Goal: Transaction & Acquisition: Obtain resource

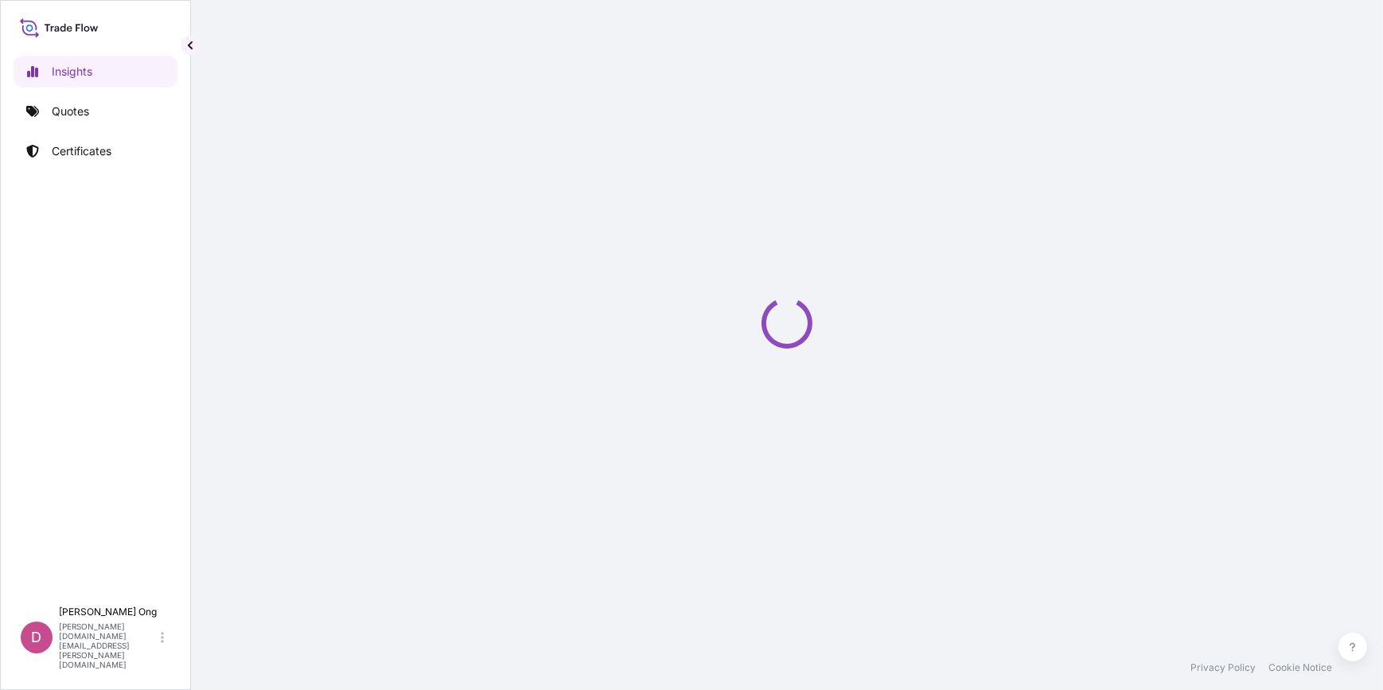
select select "2025"
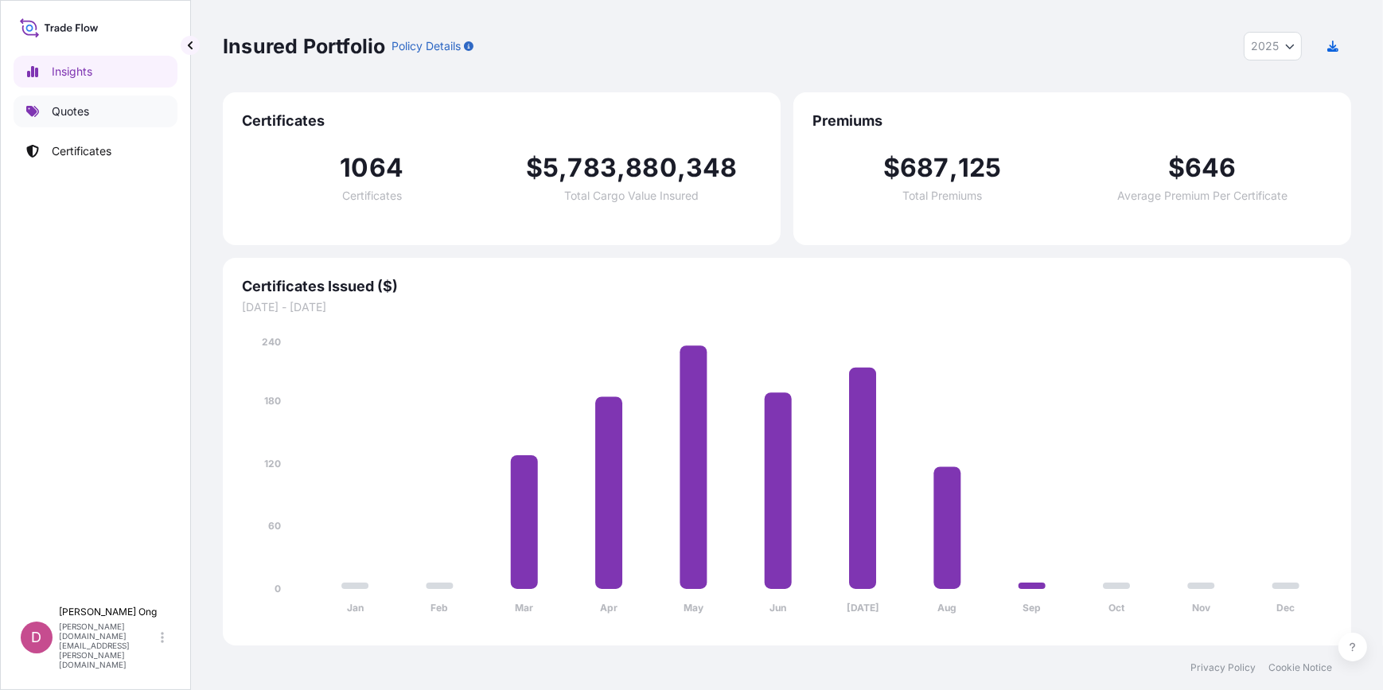
click at [123, 100] on link "Quotes" at bounding box center [96, 112] width 164 height 32
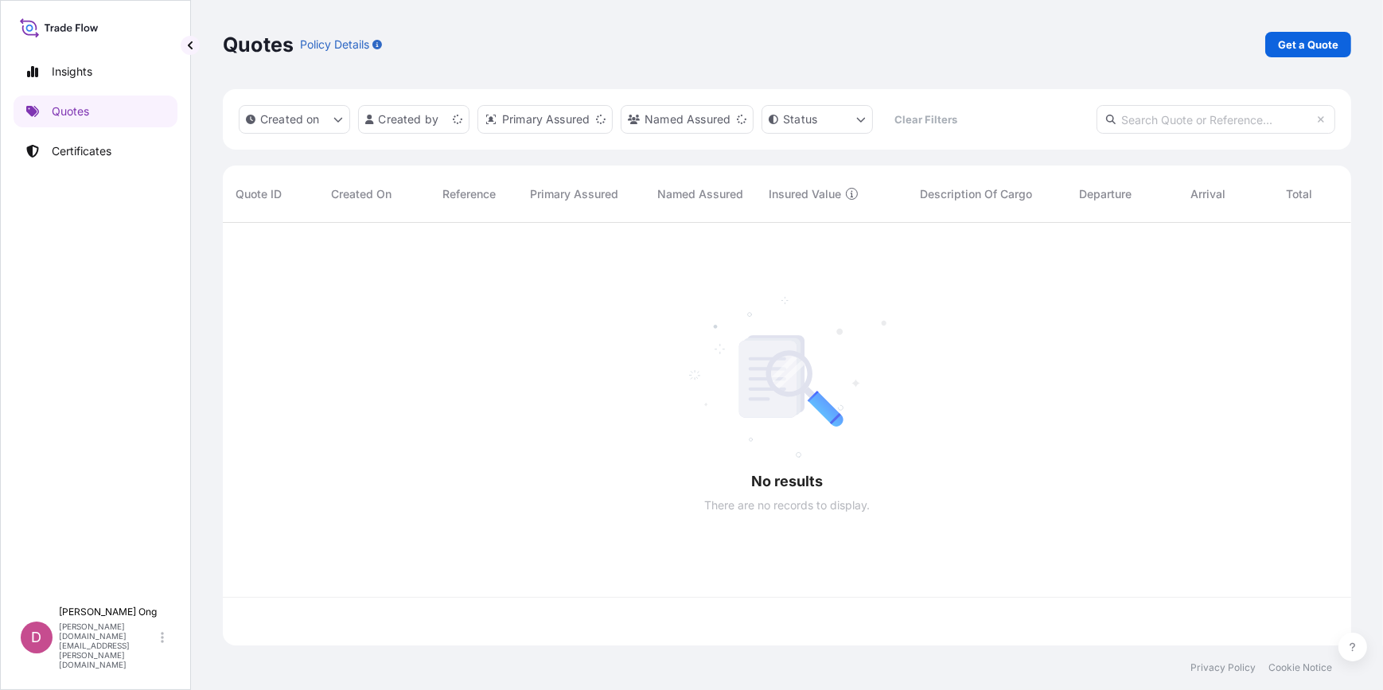
scroll to position [420, 1117]
click at [1296, 40] on p "Get a Quote" at bounding box center [1308, 45] width 60 height 16
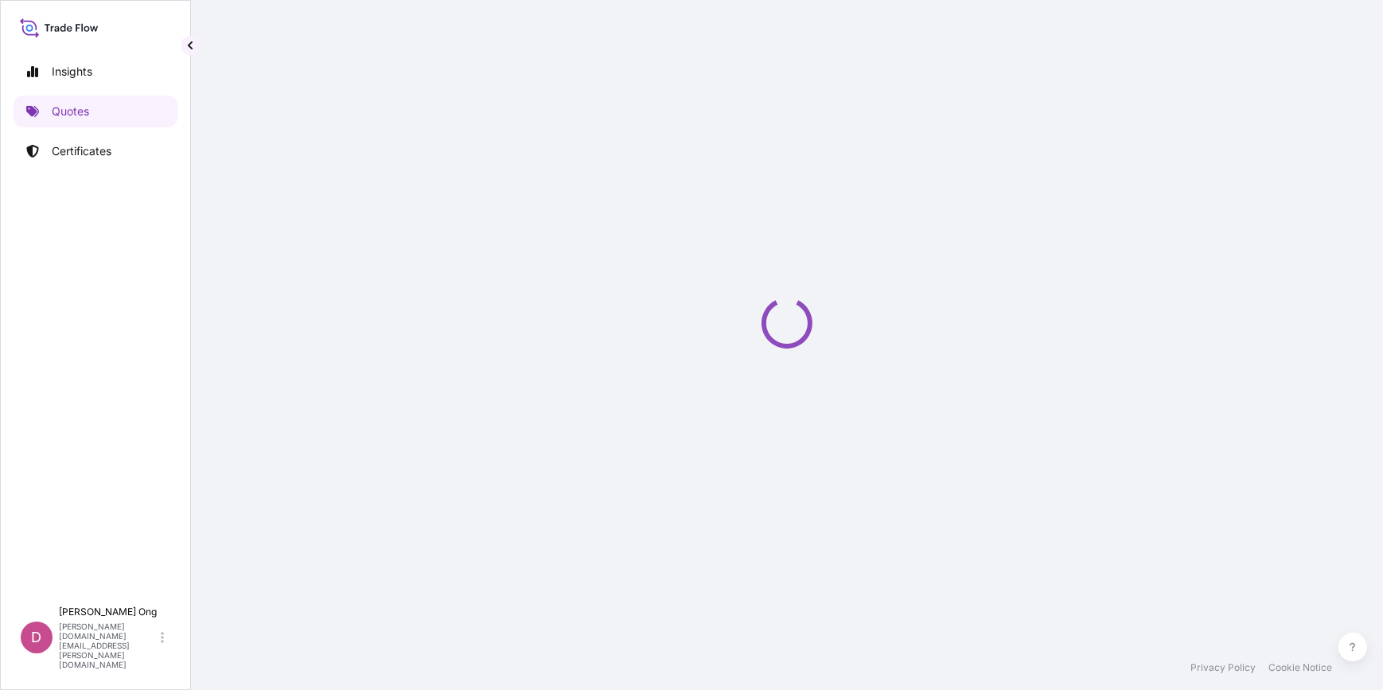
select select "Sea"
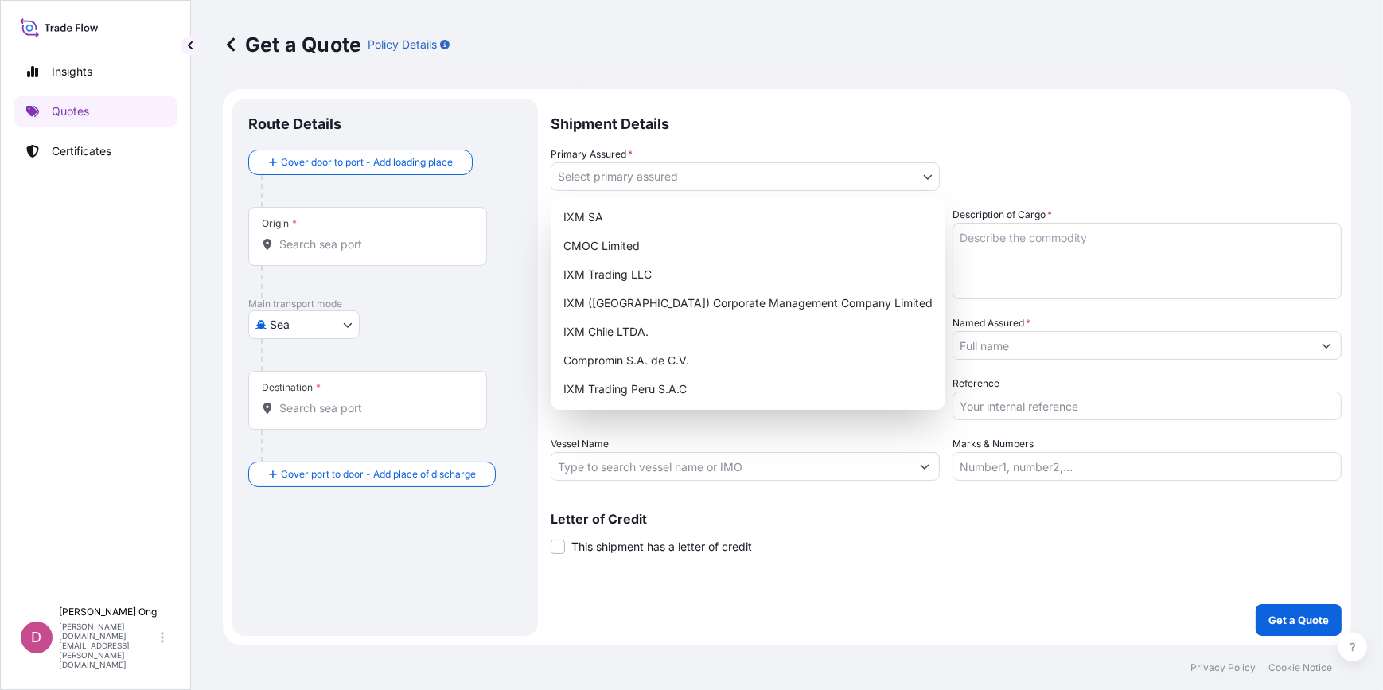
click at [933, 171] on body "Insights Quotes Certificates D [PERSON_NAME] [PERSON_NAME][DOMAIN_NAME][EMAIL_A…" at bounding box center [691, 345] width 1383 height 690
click at [793, 224] on div "IXM SA" at bounding box center [748, 217] width 382 height 29
select select "31846"
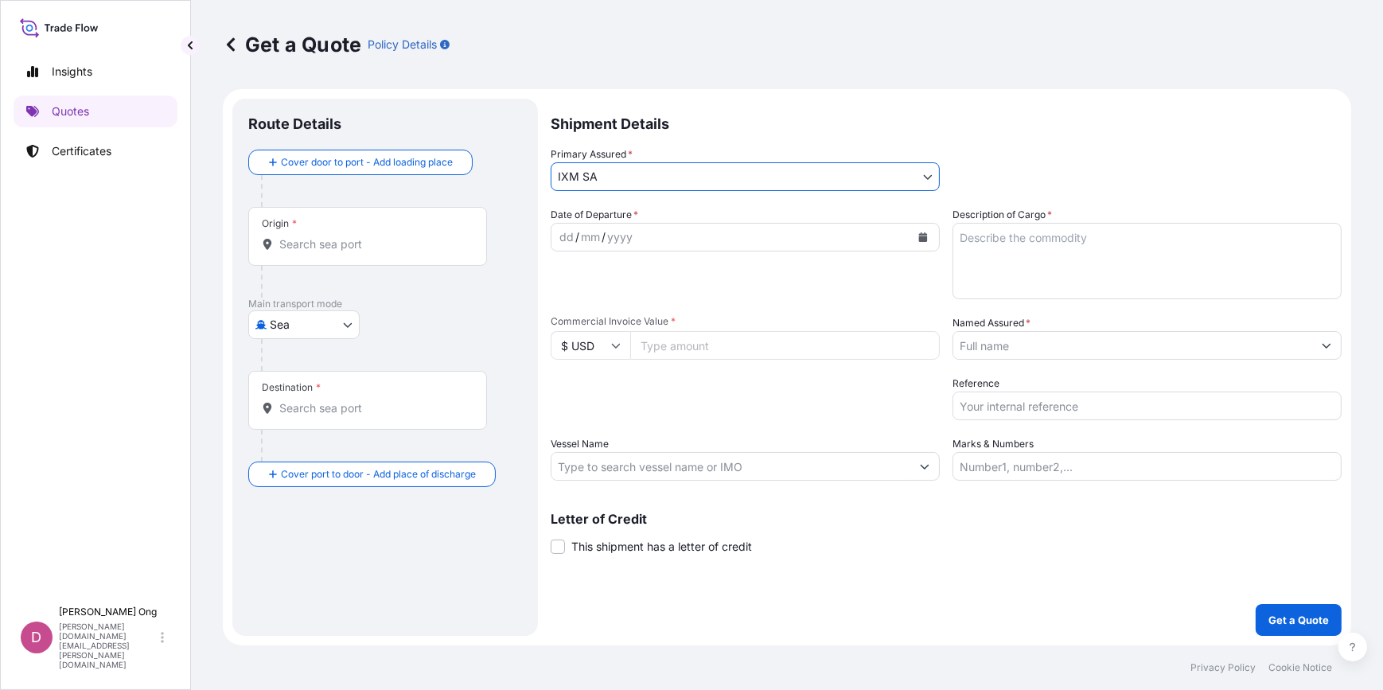
click at [931, 239] on button "Calendar" at bounding box center [922, 236] width 25 height 25
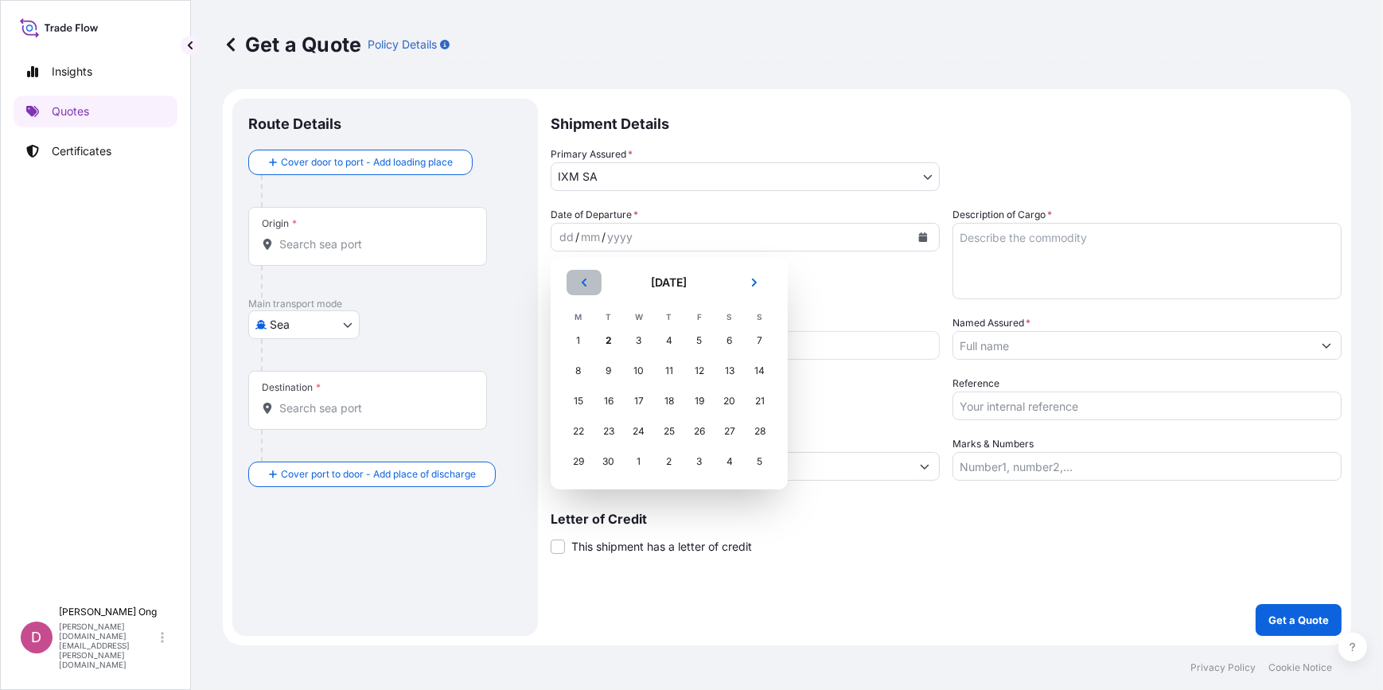
click at [588, 288] on button "Previous" at bounding box center [584, 282] width 35 height 25
click at [577, 405] on div "11" at bounding box center [578, 401] width 29 height 29
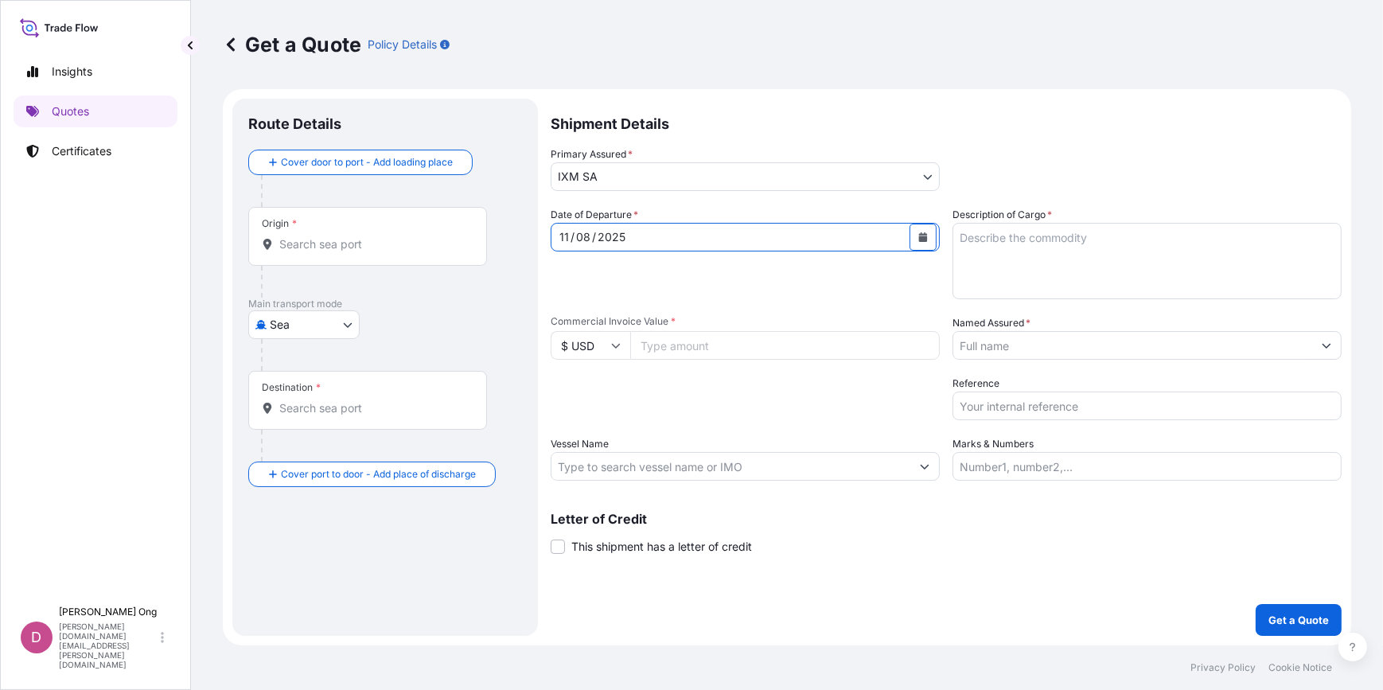
click at [665, 347] on input "Commercial Invoice Value *" at bounding box center [785, 345] width 310 height 29
paste input "24045032.34"
type input "24045032.34"
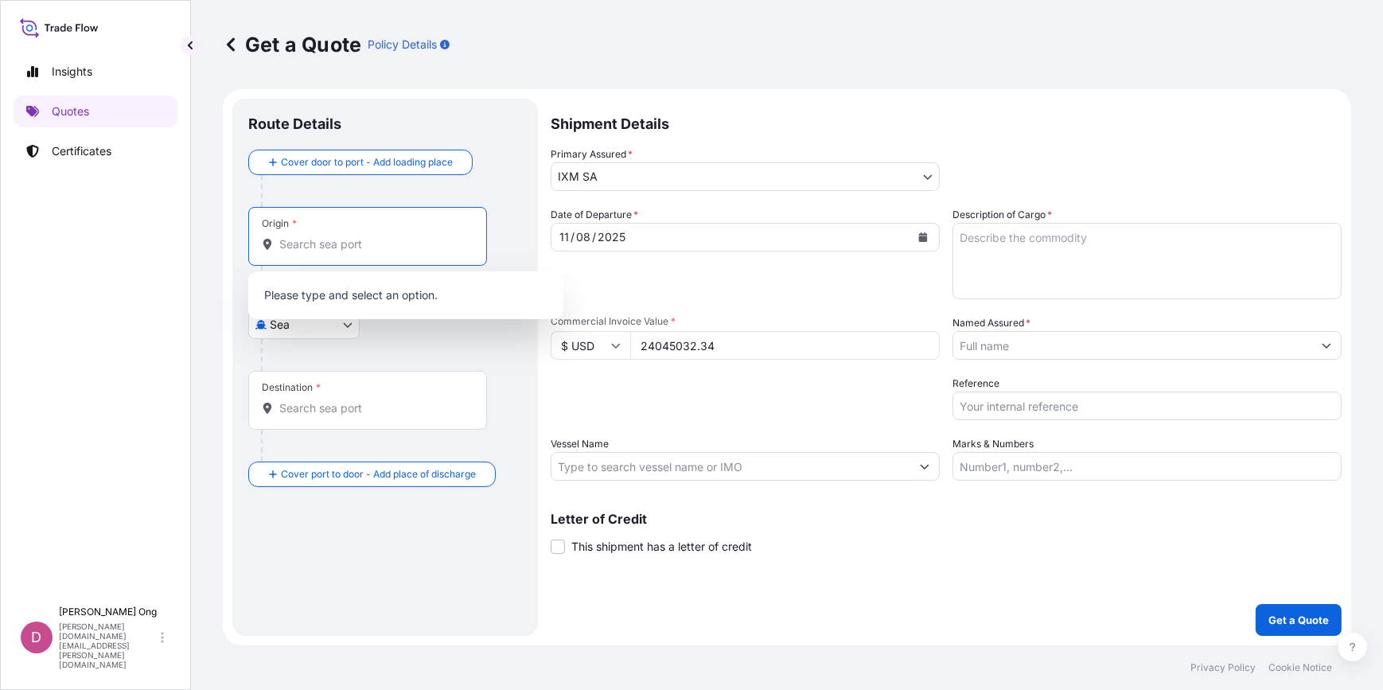
click at [314, 248] on input "Origin *" at bounding box center [373, 244] width 188 height 16
type input "S"
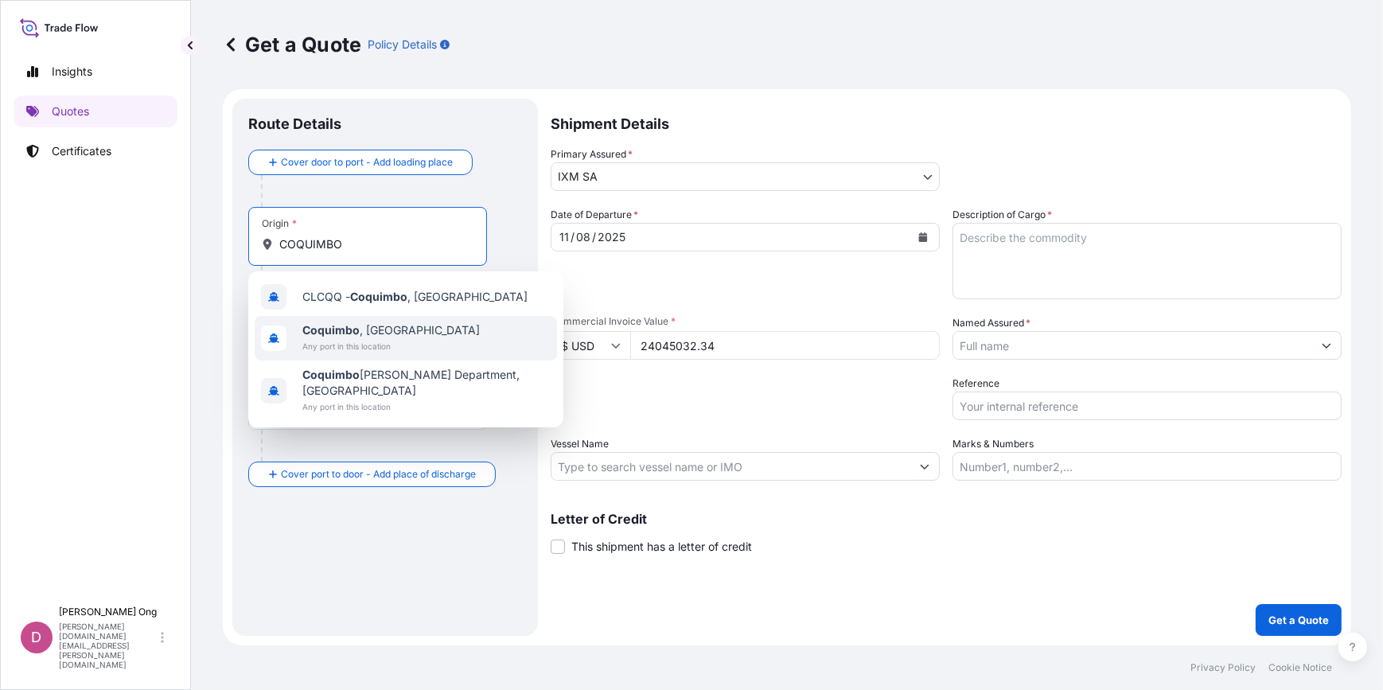
click at [327, 332] on b "Coquimbo" at bounding box center [330, 330] width 57 height 14
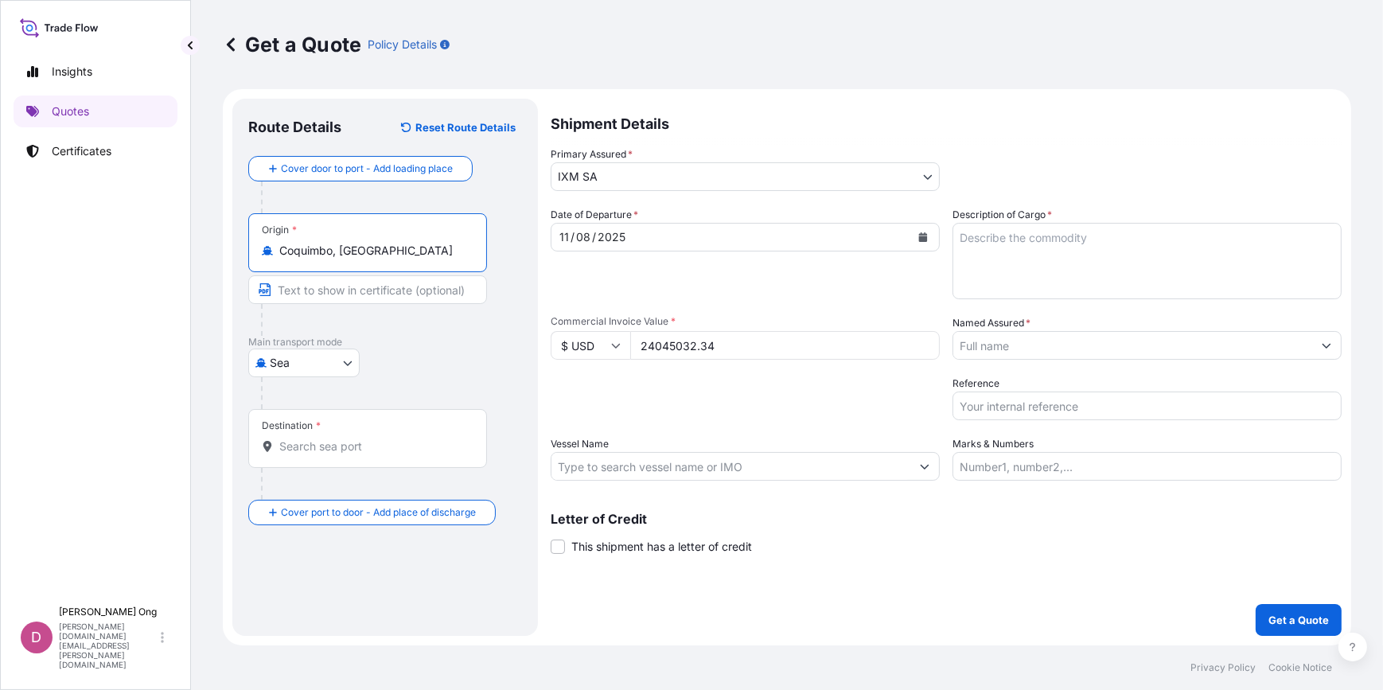
type input "Coquimbo, [GEOGRAPHIC_DATA]"
click at [375, 454] on div "Destination *" at bounding box center [367, 438] width 239 height 59
click at [375, 454] on input "Destination *" at bounding box center [373, 447] width 188 height 16
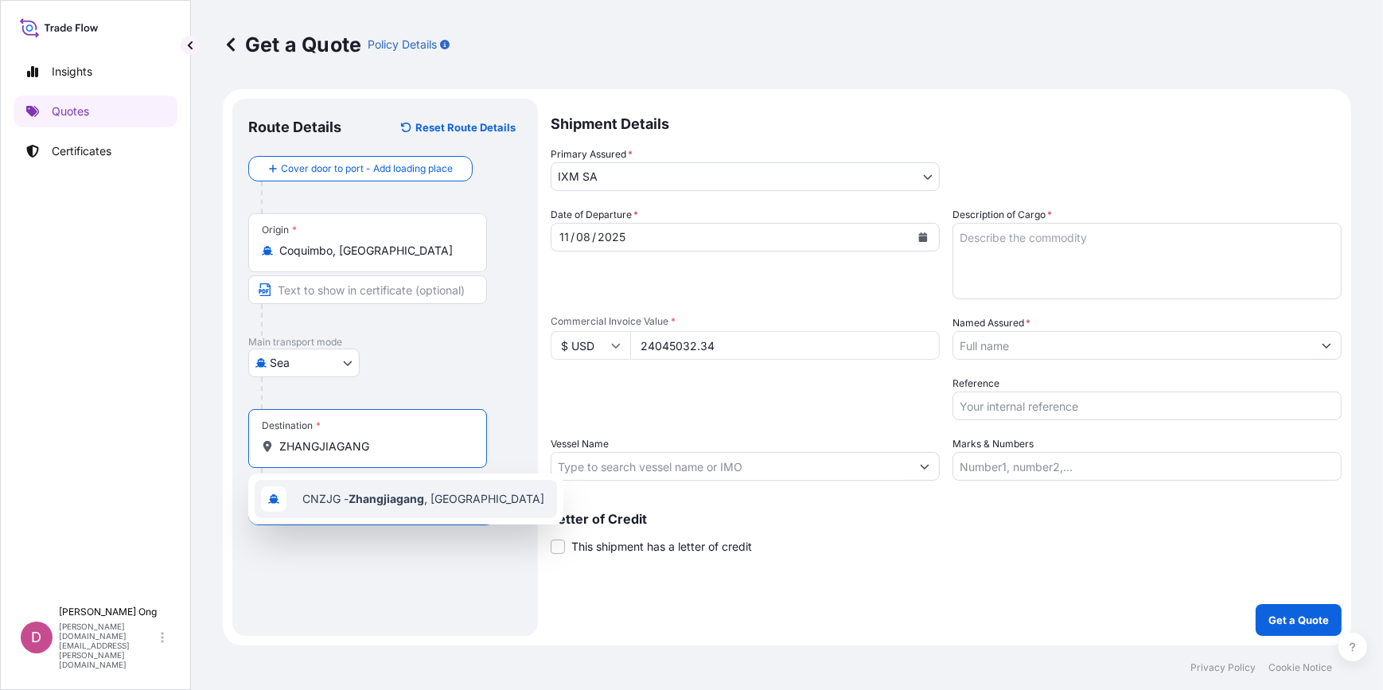
click at [338, 503] on span "CNZJG - Zhangjiagang , [GEOGRAPHIC_DATA]" at bounding box center [423, 499] width 242 height 16
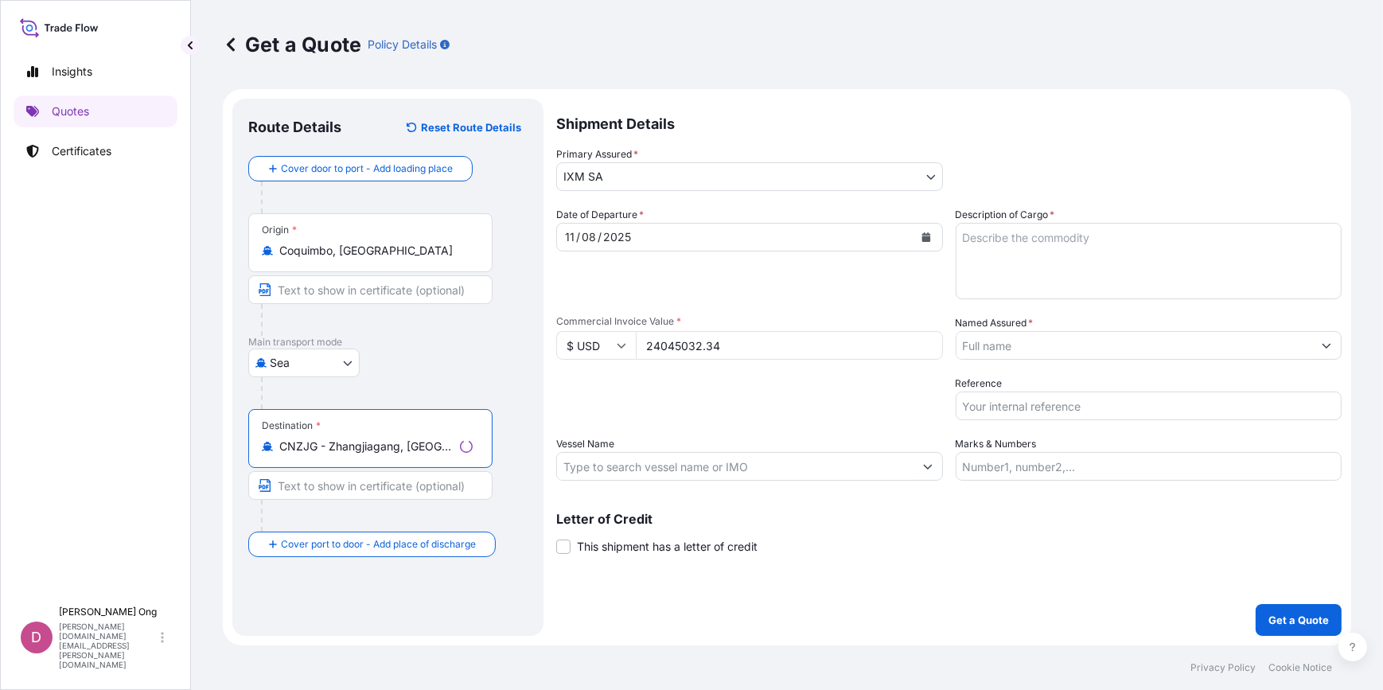
type input "CNZJG - Zhangjiagang, [GEOGRAPHIC_DATA]"
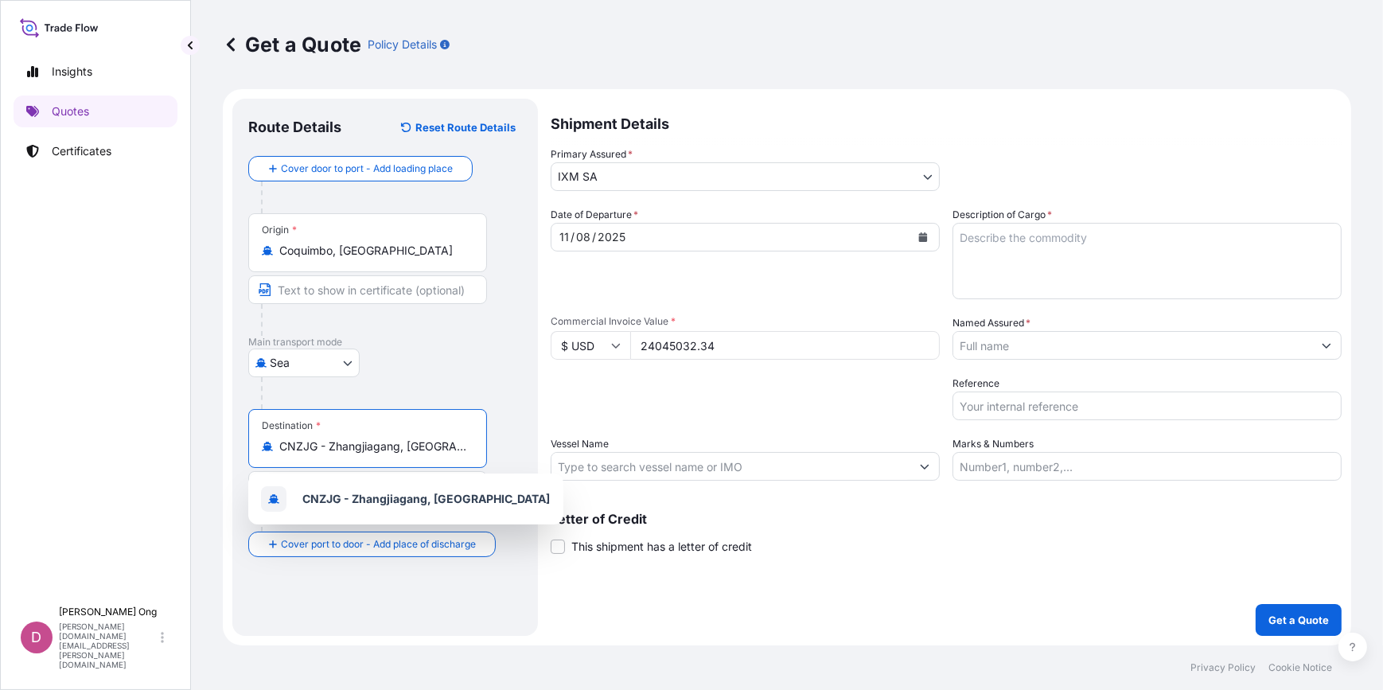
click at [381, 245] on input "Coquimbo, [GEOGRAPHIC_DATA]" at bounding box center [373, 251] width 188 height 16
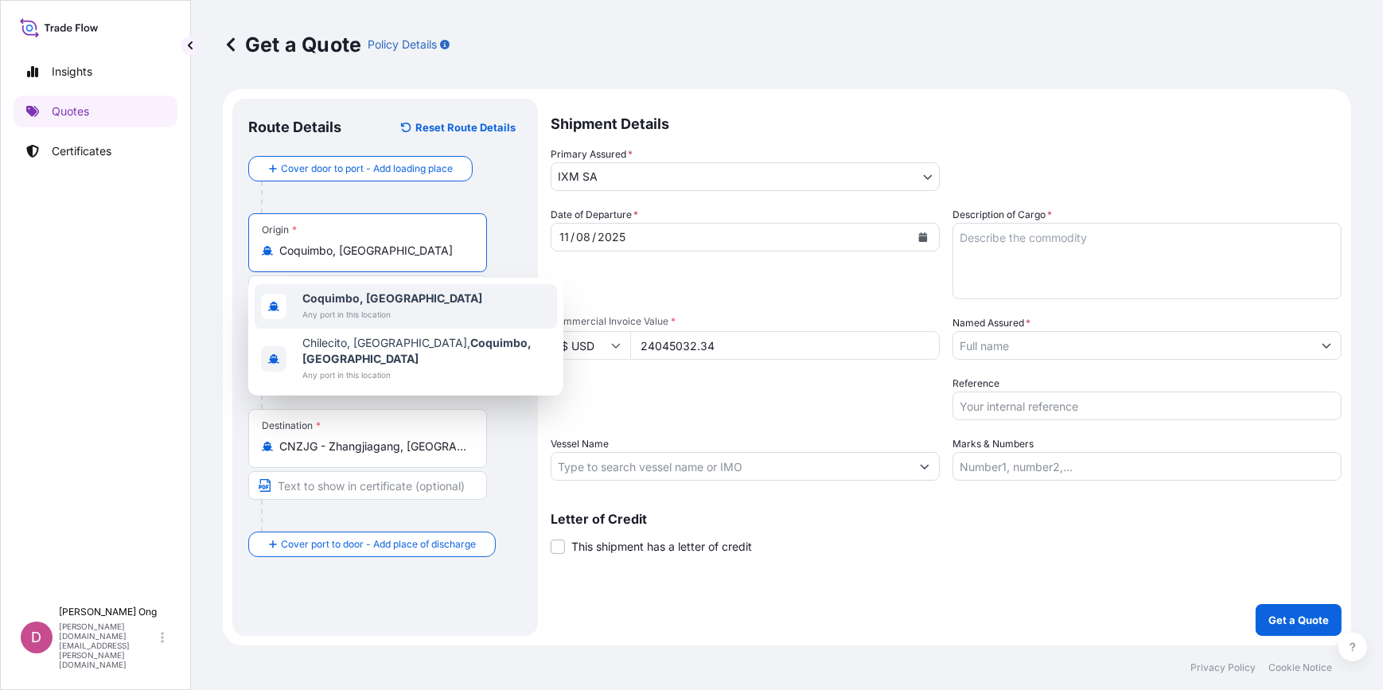
click at [724, 271] on div "Date of Departure * [DATE]" at bounding box center [745, 253] width 389 height 92
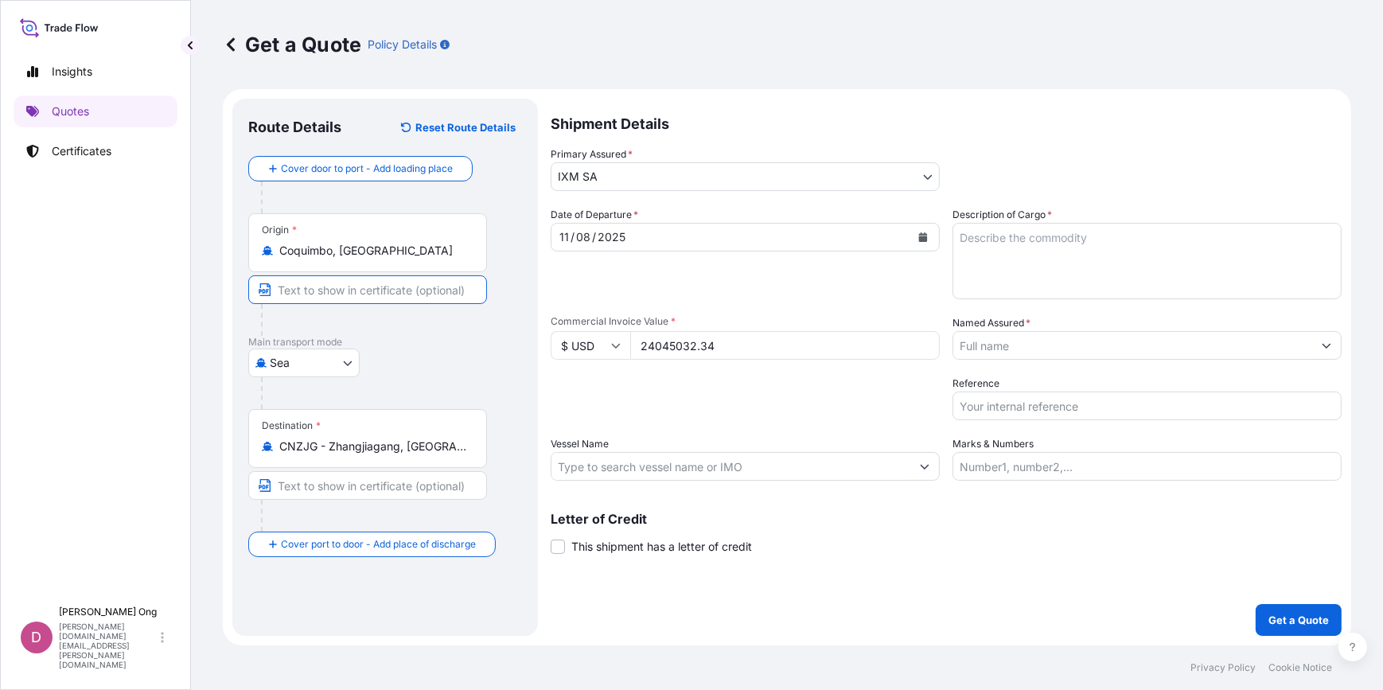
click at [435, 294] on input "Text to appear on certificate" at bounding box center [367, 289] width 239 height 29
type input "COQUIMBO, [GEOGRAPHIC_DATA]"
type input "ZHANGJIAGANG, [GEOGRAPHIC_DATA]"
drag, startPoint x: 879, startPoint y: 545, endPoint x: 877, endPoint y: 554, distance: 8.9
click at [879, 548] on div "Letter of Credit This shipment has a letter of credit Letter of credit * Letter…" at bounding box center [946, 534] width 791 height 42
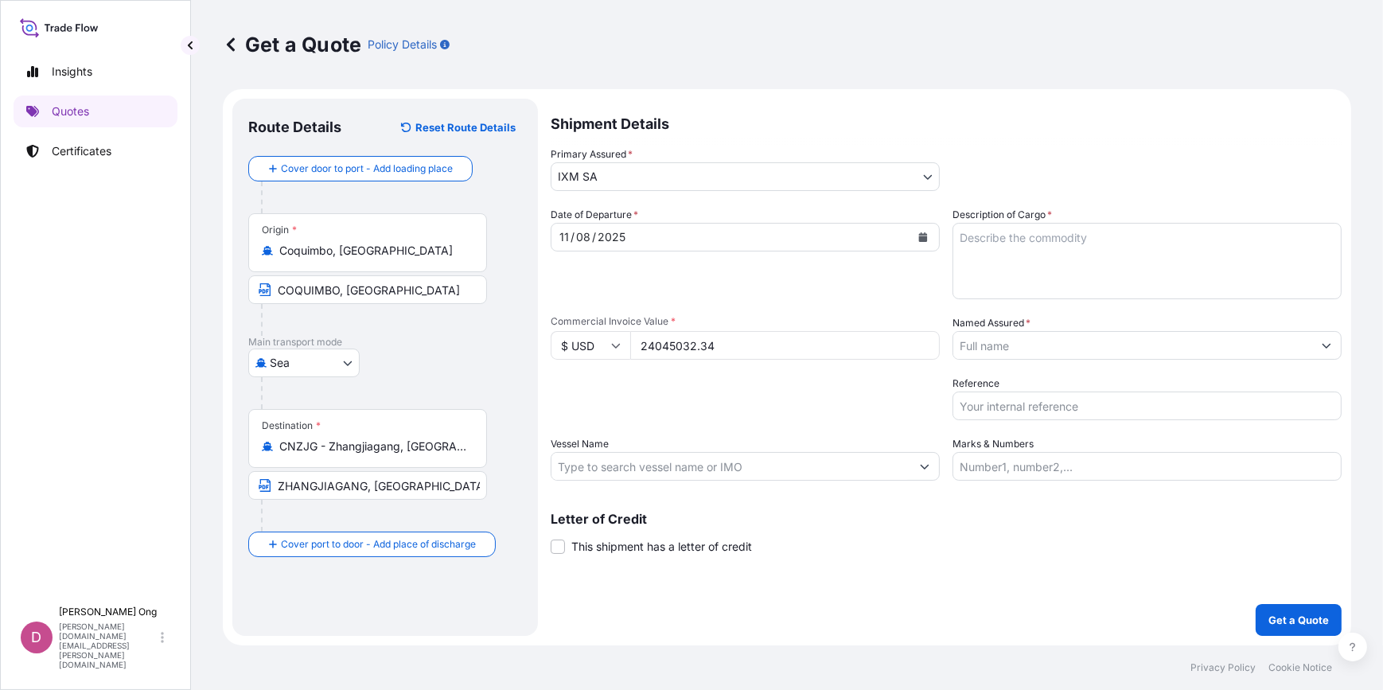
click at [694, 552] on span "This shipment has a letter of credit" at bounding box center [661, 547] width 181 height 16
click at [551, 538] on input "This shipment has a letter of credit" at bounding box center [551, 538] width 0 height 0
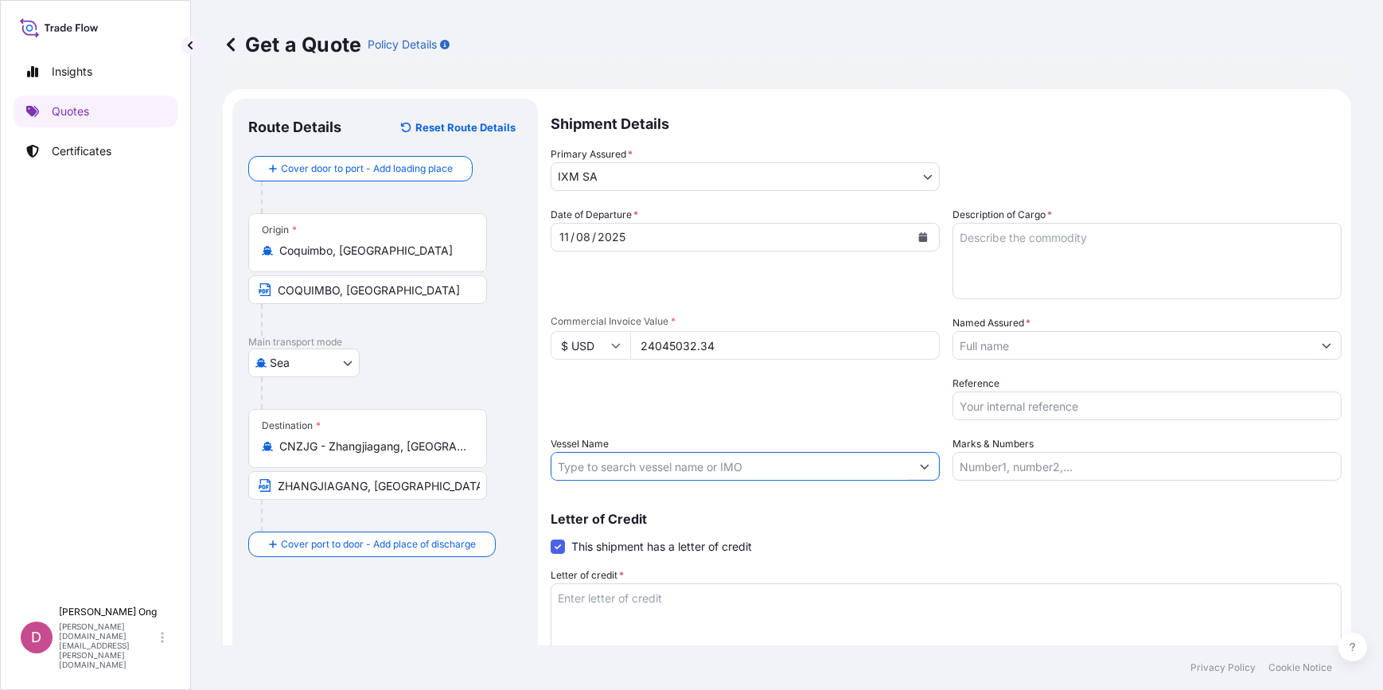
click at [881, 458] on input "Vessel Name" at bounding box center [731, 466] width 359 height 29
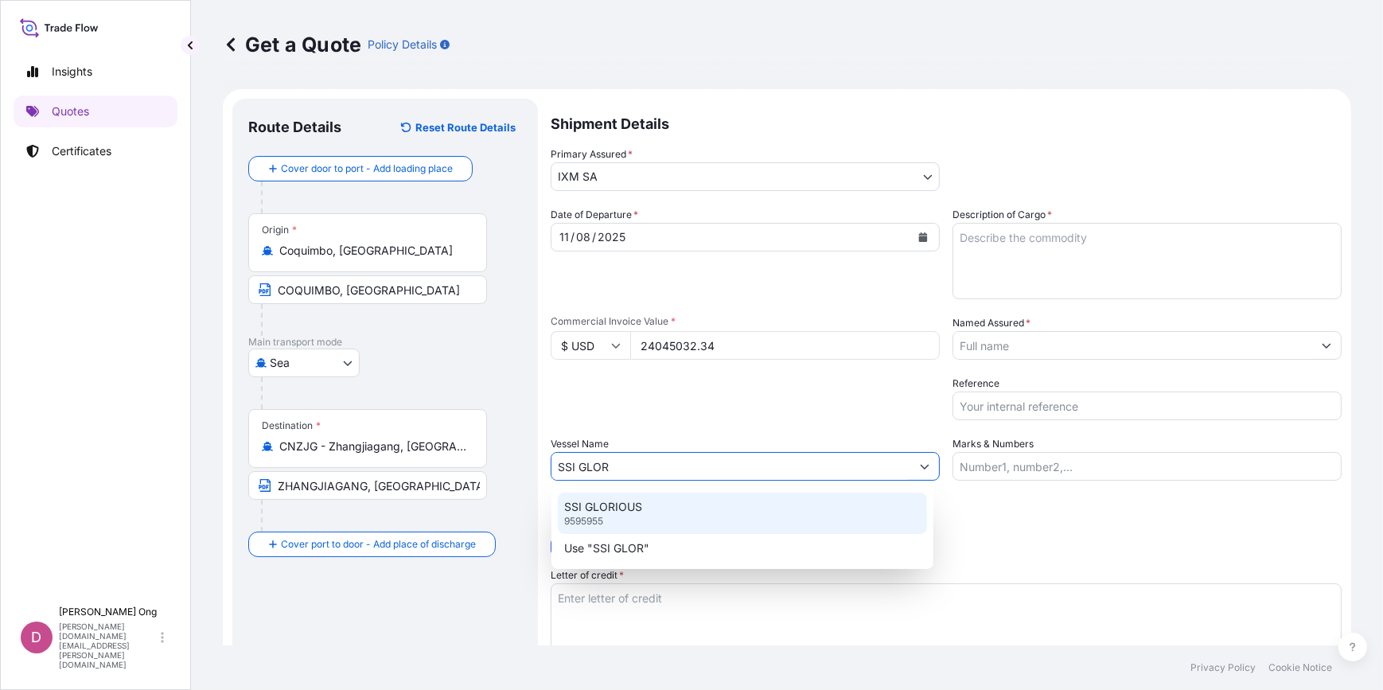
click at [729, 505] on div "SSI GLORIOUS 9595955" at bounding box center [742, 513] width 369 height 41
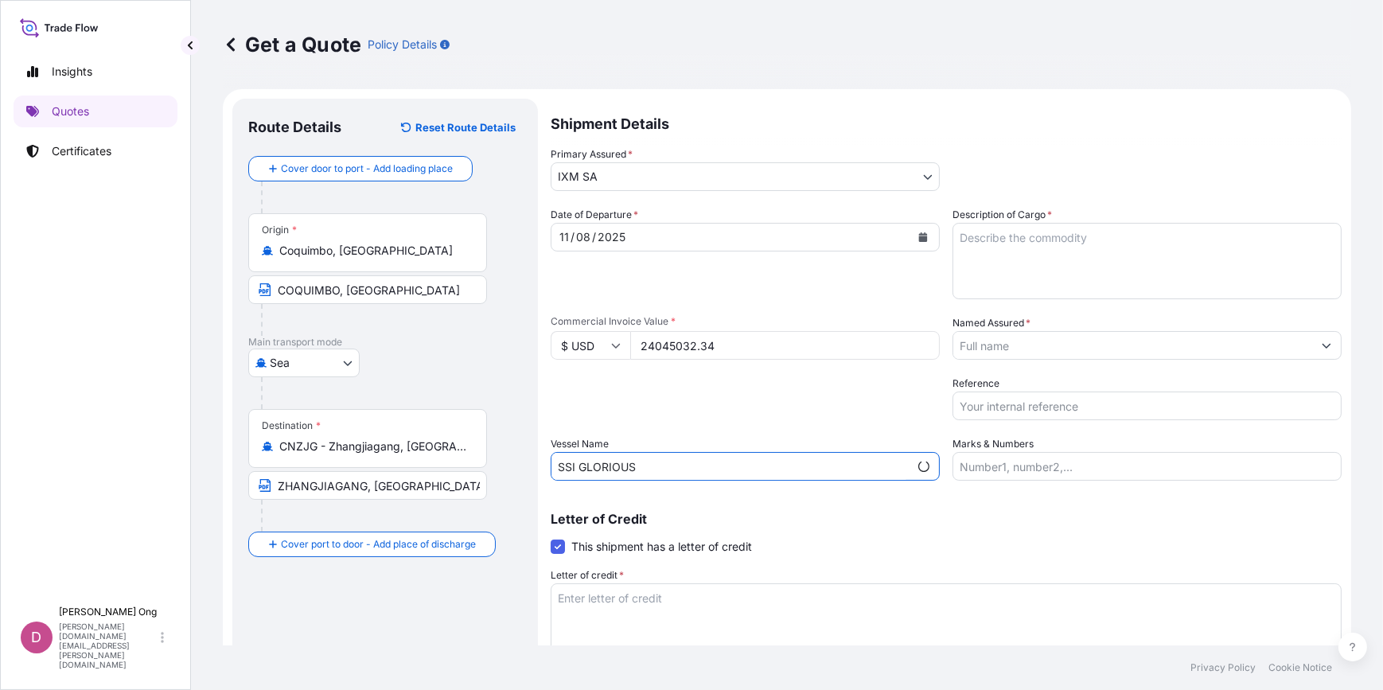
type input "SSI GLORIOUS"
click at [1196, 346] on input "Named Assured *" at bounding box center [1132, 345] width 359 height 29
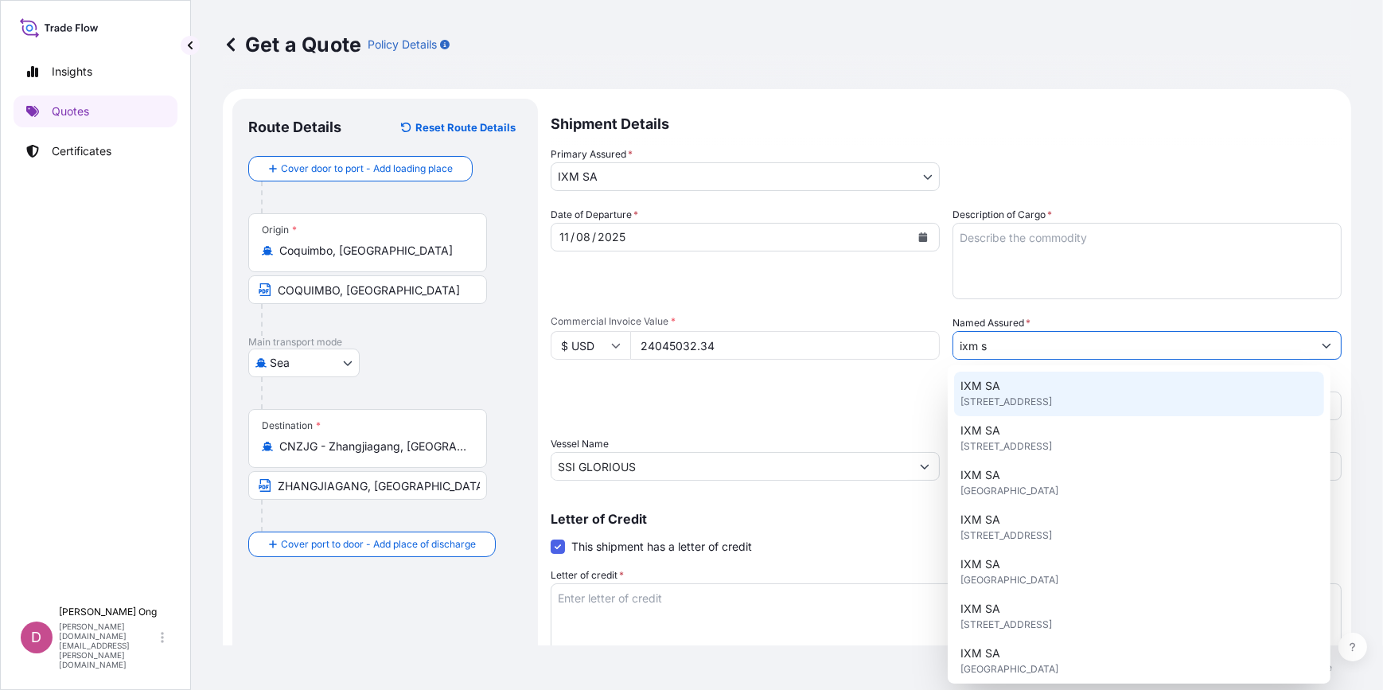
click at [1066, 392] on div "IXM SA [STREET_ADDRESS]" at bounding box center [1138, 394] width 369 height 45
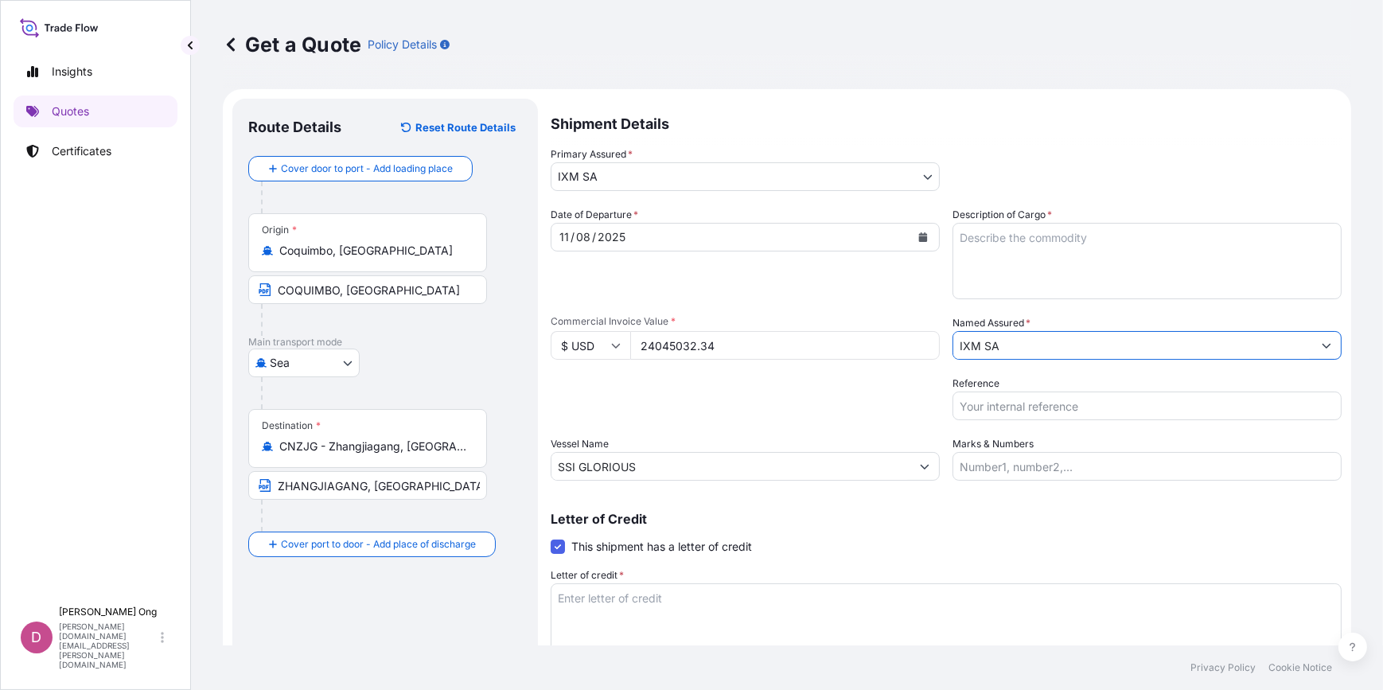
type input "IXM SA"
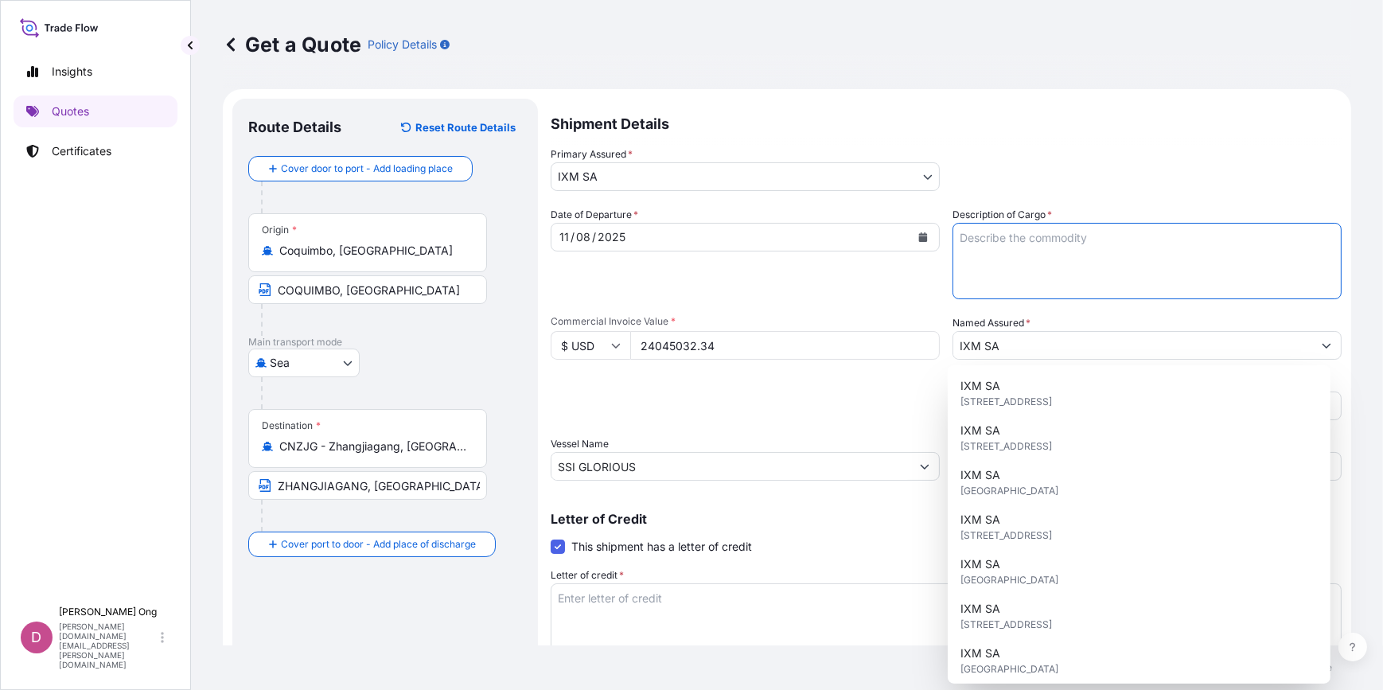
click at [1090, 263] on textarea "Description of Cargo *" at bounding box center [1147, 261] width 389 height 76
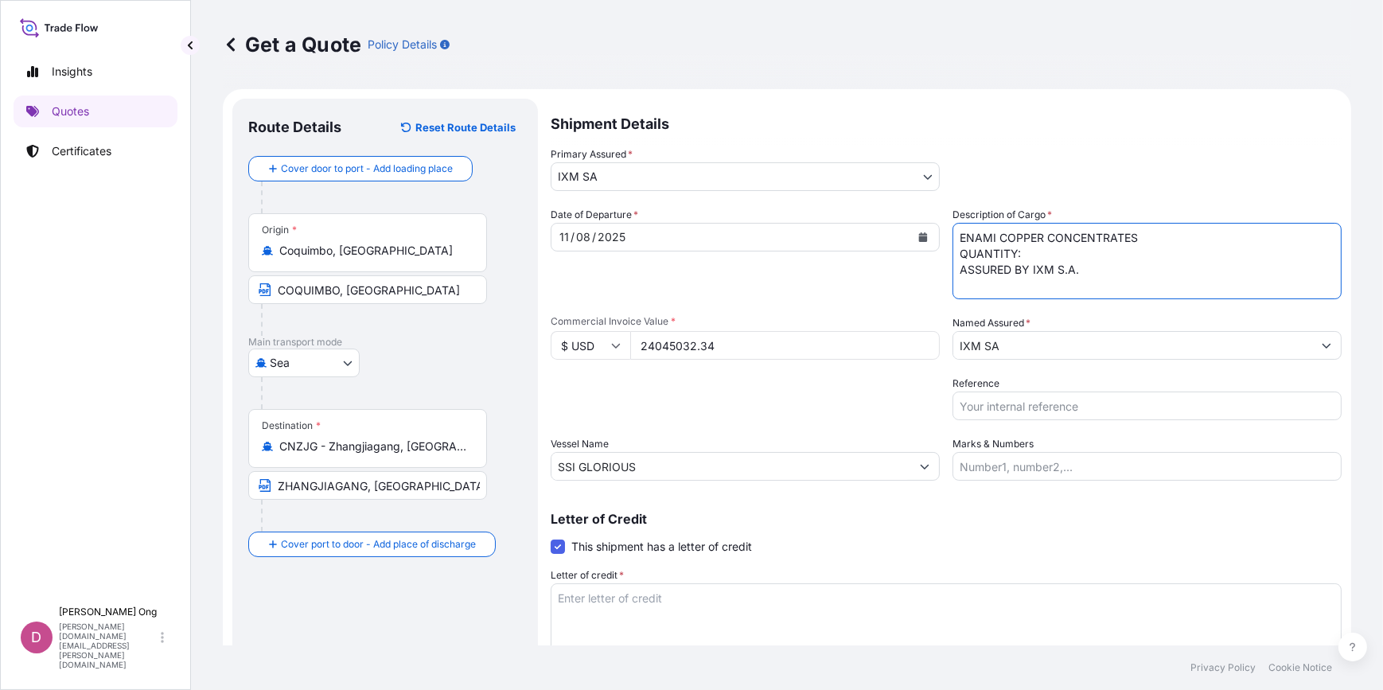
click at [1097, 252] on textarea "ENAMI COPPER CONCENTRATES QUANTITY: ASSURED BY IXM S.A." at bounding box center [1147, 261] width 389 height 76
click at [1037, 251] on textarea "ENAMI COPPER CONCENTRATES QUANTITY: ASSURED BY IXM S.A." at bounding box center [1147, 261] width 389 height 76
paste textarea "9693.5200"
type textarea "ENAMI COPPER CONCENTRATES QUANTITY: 9693.520 DMT ASSURED BY IXM S.A."
click at [1001, 397] on input "Reference" at bounding box center [1147, 406] width 389 height 29
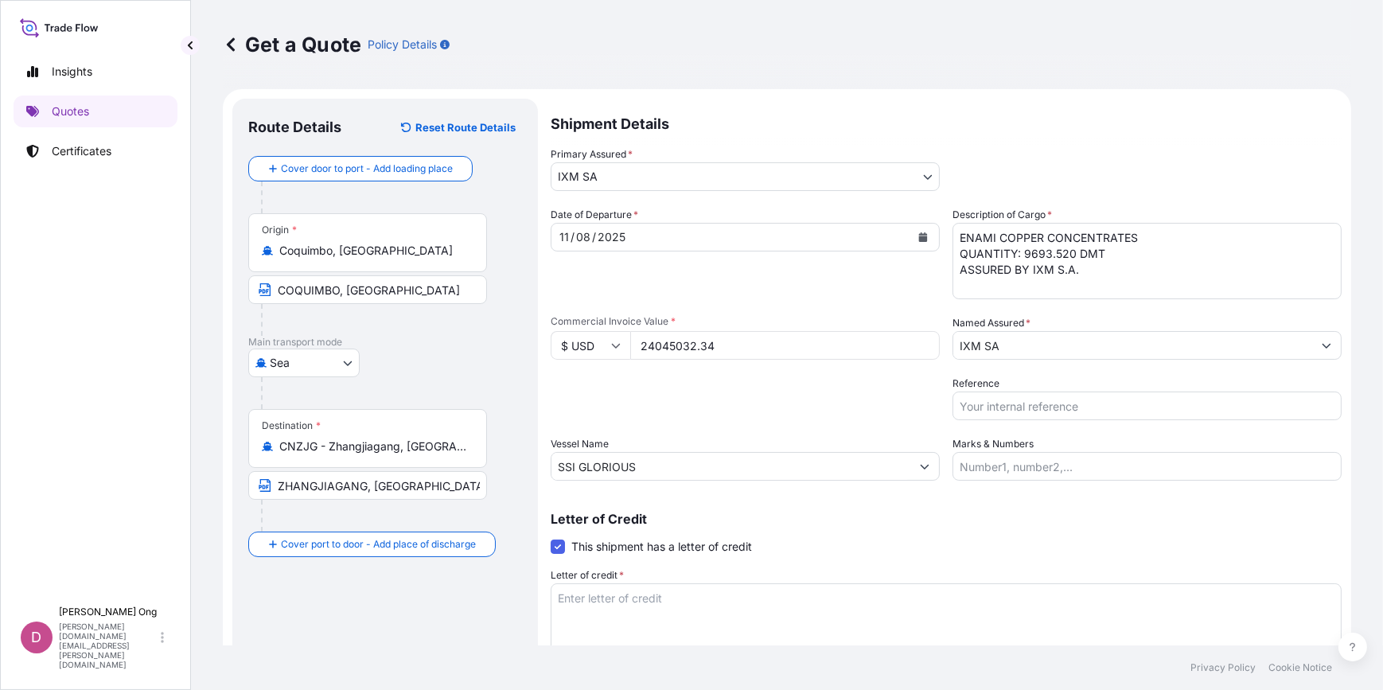
click at [1041, 409] on input "Reference" at bounding box center [1147, 406] width 389 height 29
paste input "CC14030S"
type input "CC14030S-P / BL NO.: 01"
click at [848, 539] on div "Letter of Credit This shipment has a letter of credit Letter of credit * Letter…" at bounding box center [946, 594] width 791 height 163
click at [612, 598] on textarea "Letter of credit *" at bounding box center [946, 621] width 791 height 76
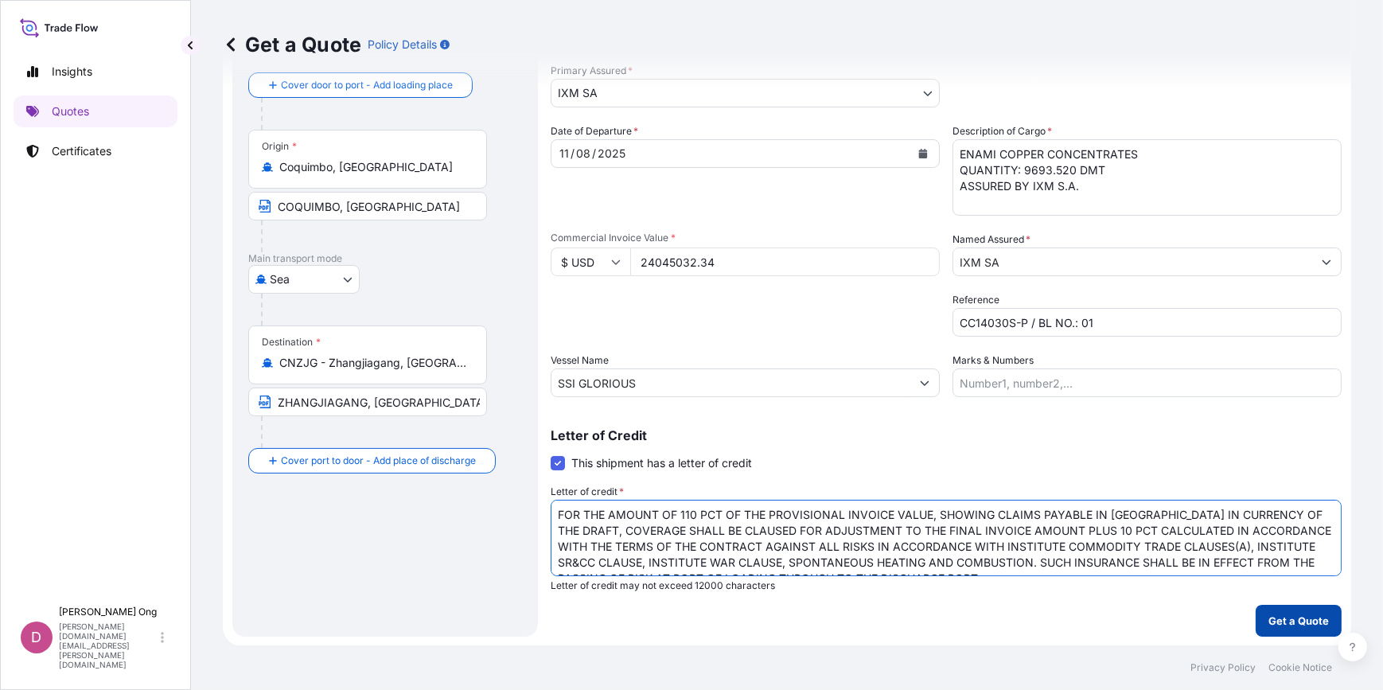
type textarea "FOR THE AMOUNT OF 110 PCT OF THE PROVISIONAL INVOICE VALUE, SHOWING CLAIMS PAYA…"
click at [1305, 619] on p "Get a Quote" at bounding box center [1299, 621] width 60 height 16
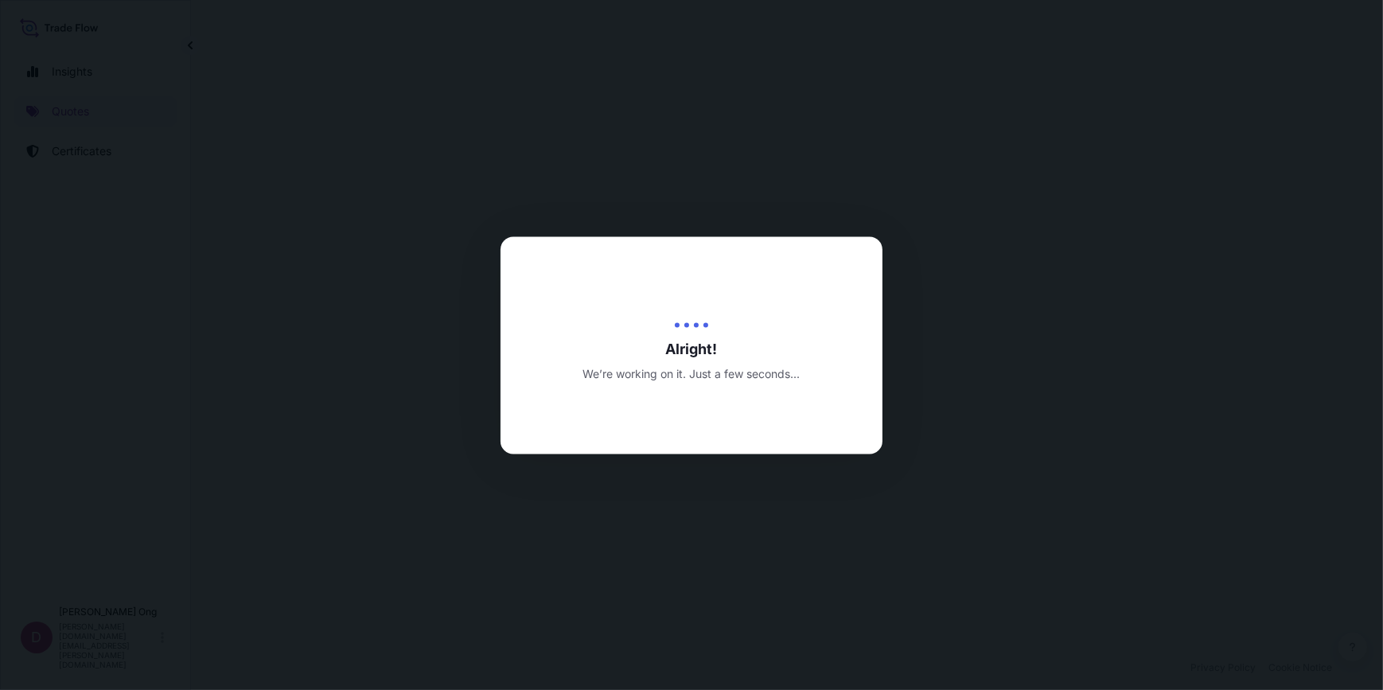
select select "Sea"
select select "31846"
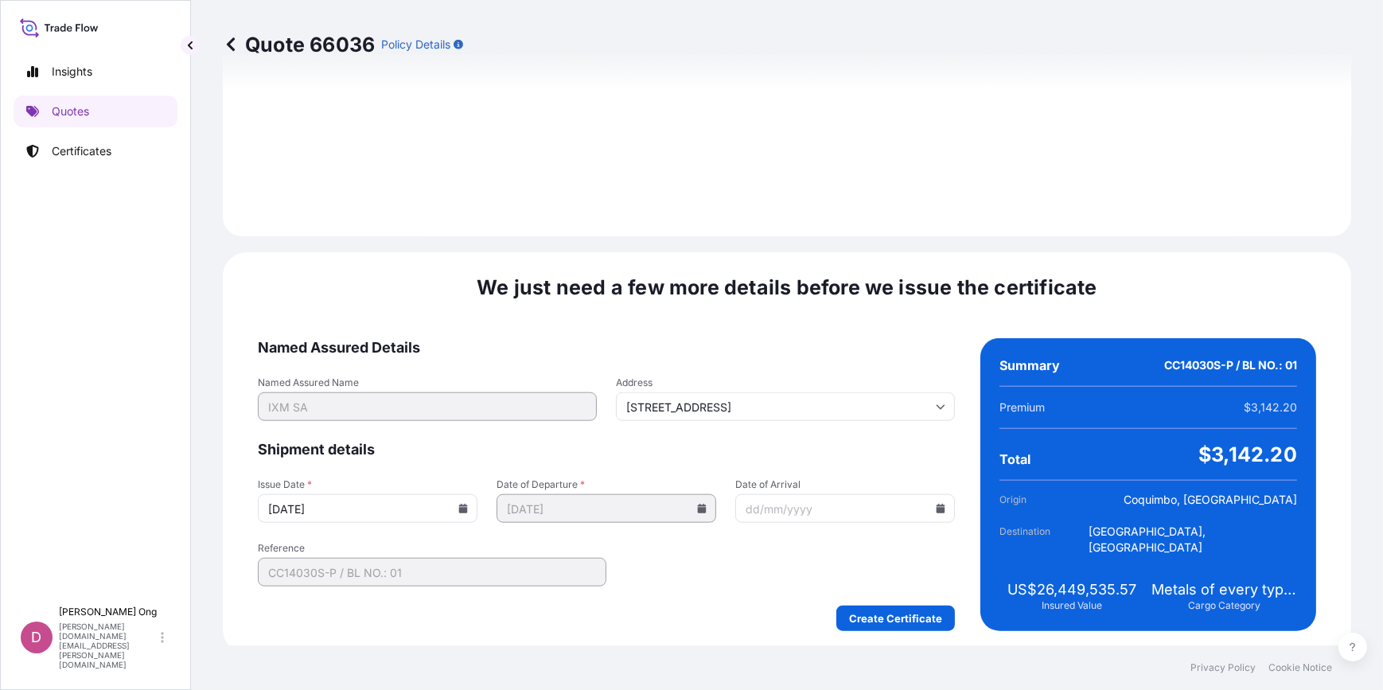
scroll to position [1947, 0]
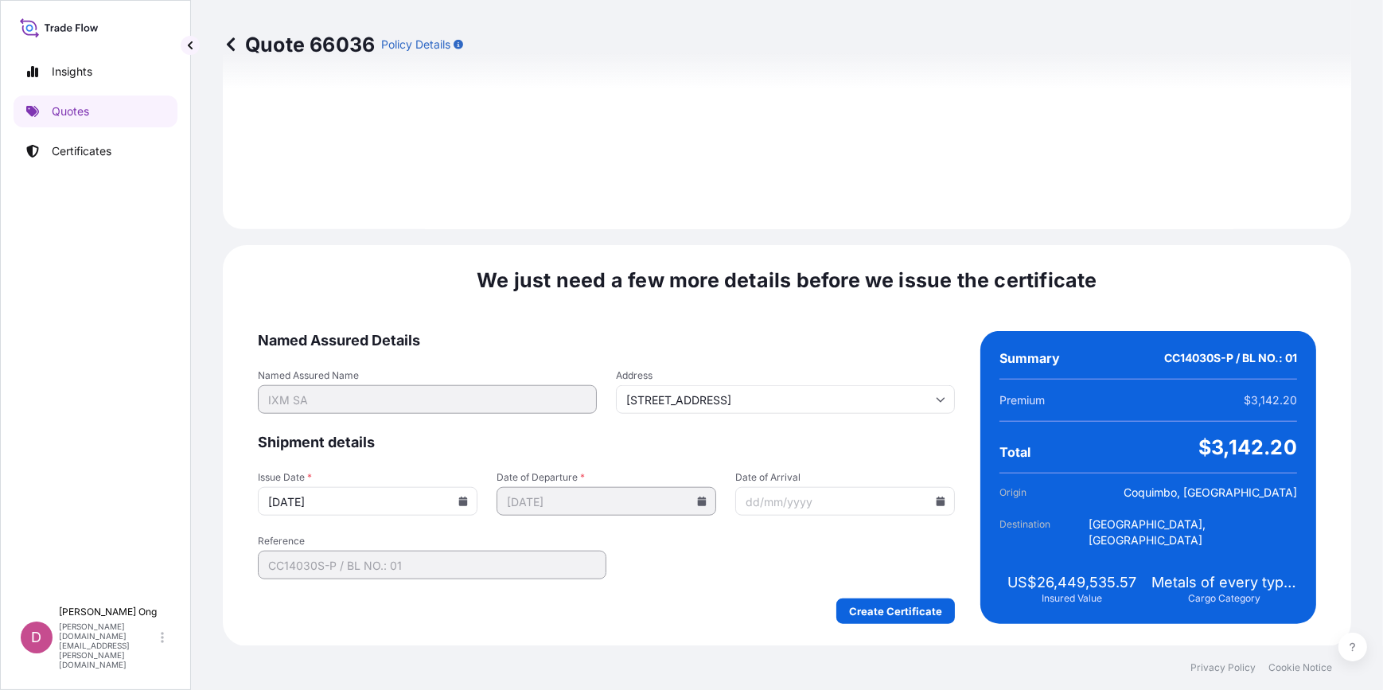
click at [459, 502] on icon at bounding box center [463, 502] width 9 height 10
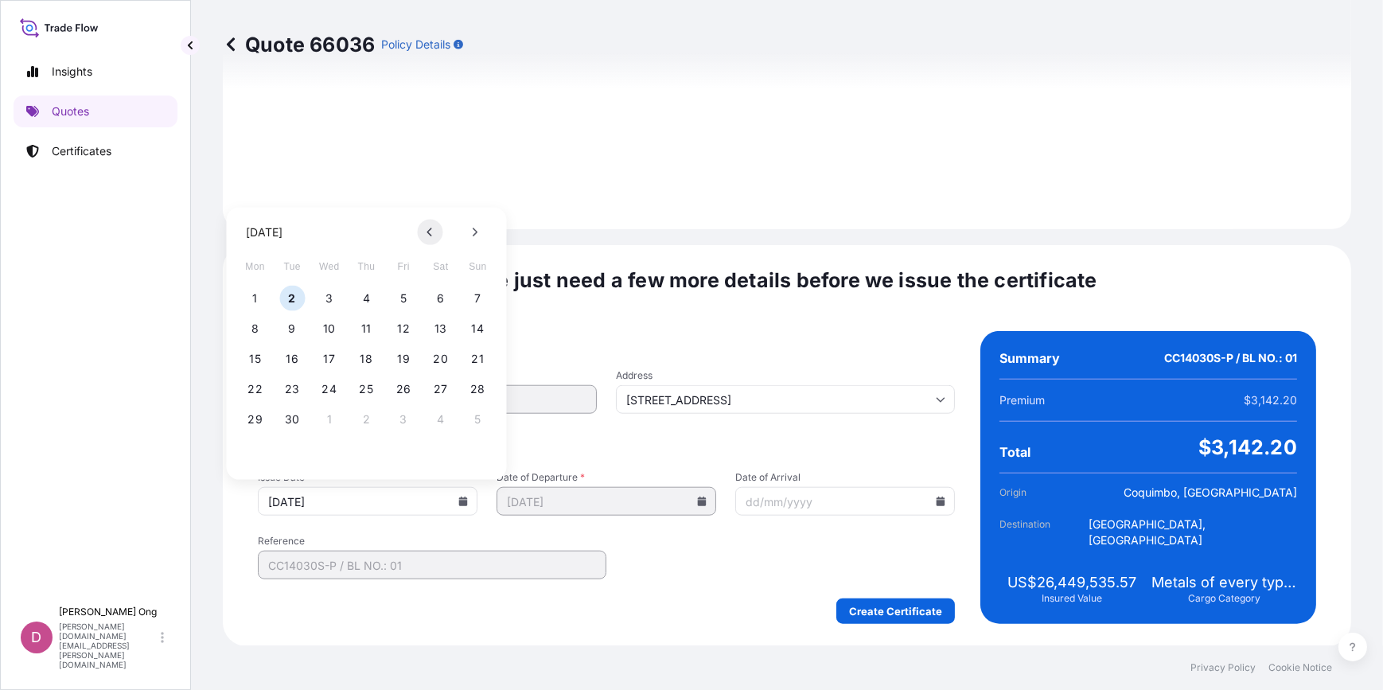
click at [435, 237] on button at bounding box center [430, 232] width 25 height 25
click at [255, 357] on button "11" at bounding box center [255, 358] width 25 height 25
type input "[DATE]"
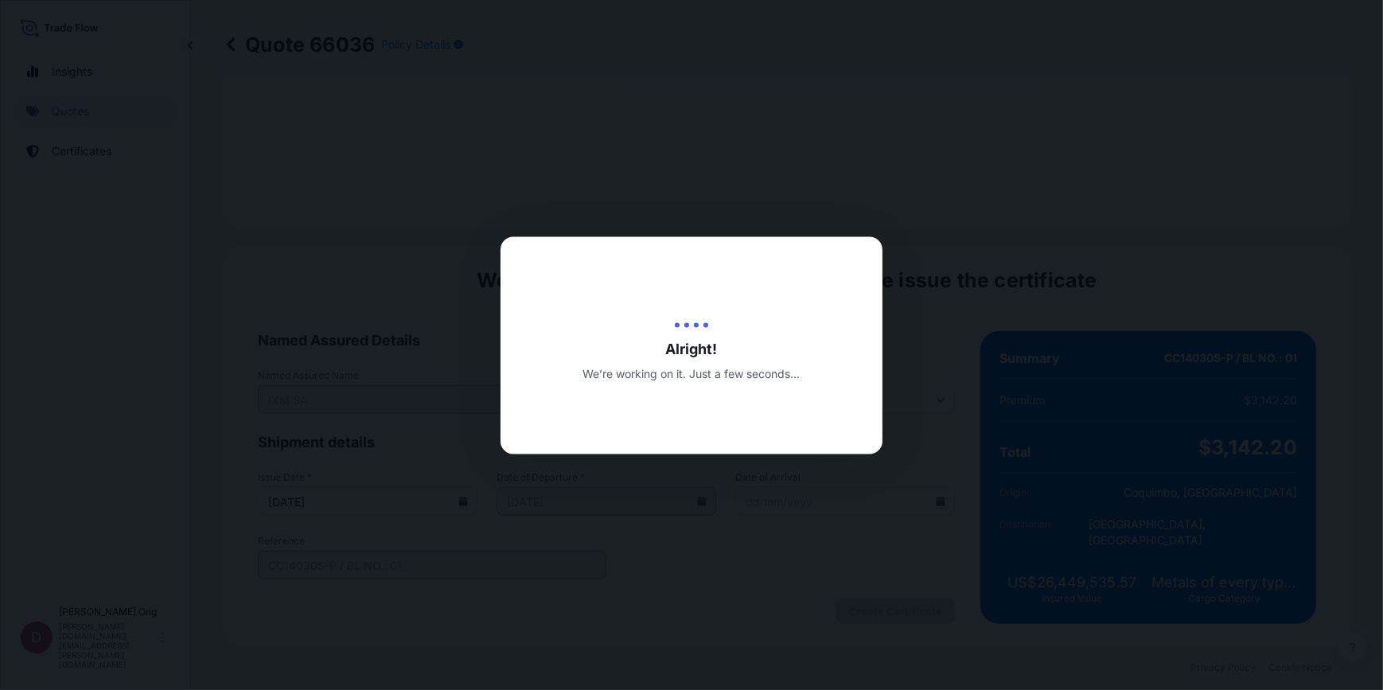
click at [856, 589] on div at bounding box center [691, 345] width 1383 height 690
drag, startPoint x: 856, startPoint y: 589, endPoint x: 763, endPoint y: 599, distance: 92.9
click at [763, 599] on div at bounding box center [691, 345] width 1383 height 690
drag, startPoint x: 763, startPoint y: 599, endPoint x: 657, endPoint y: 616, distance: 107.9
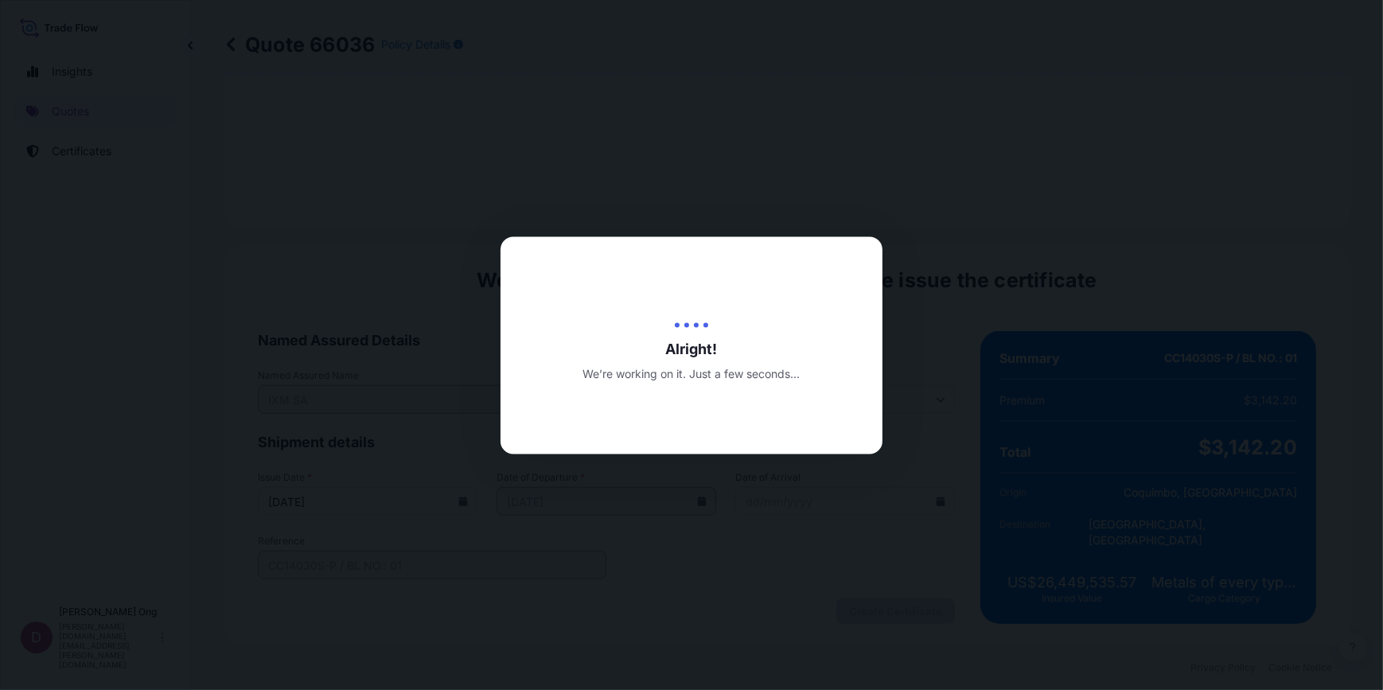
click at [657, 616] on div at bounding box center [691, 345] width 1383 height 690
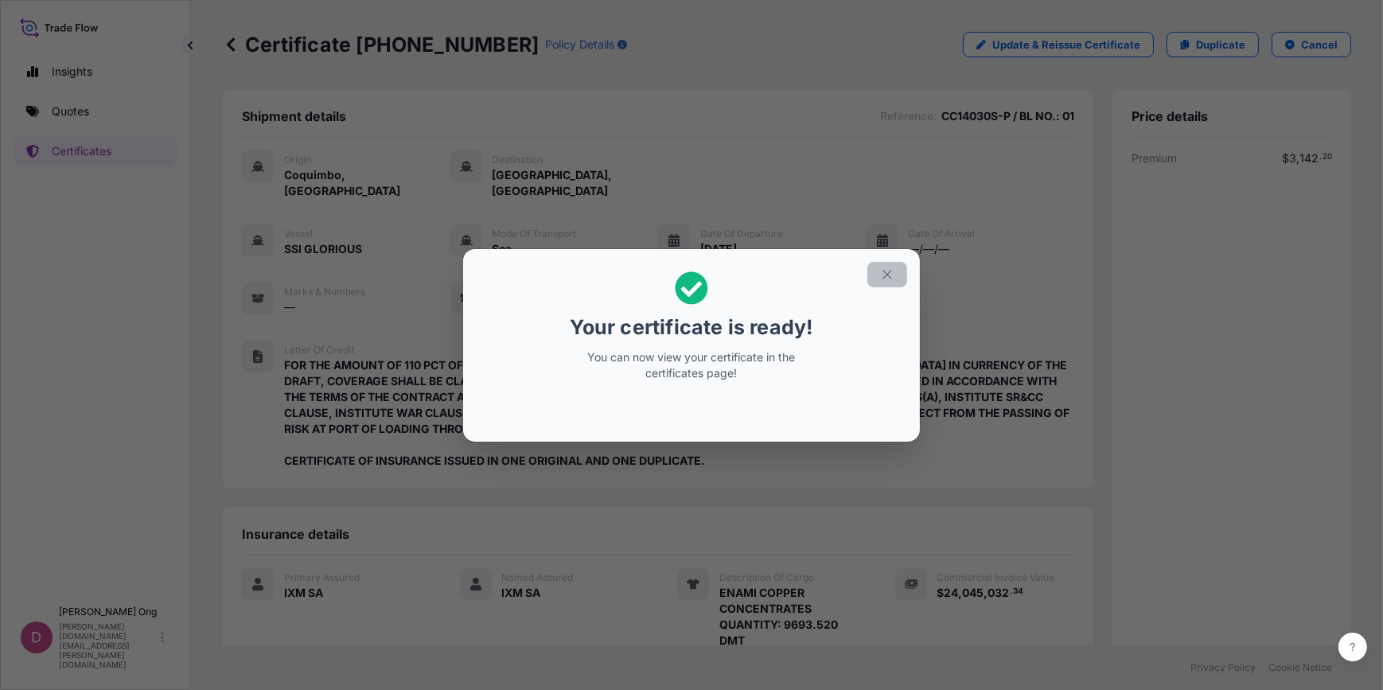
click at [881, 278] on icon "button" at bounding box center [887, 274] width 14 height 14
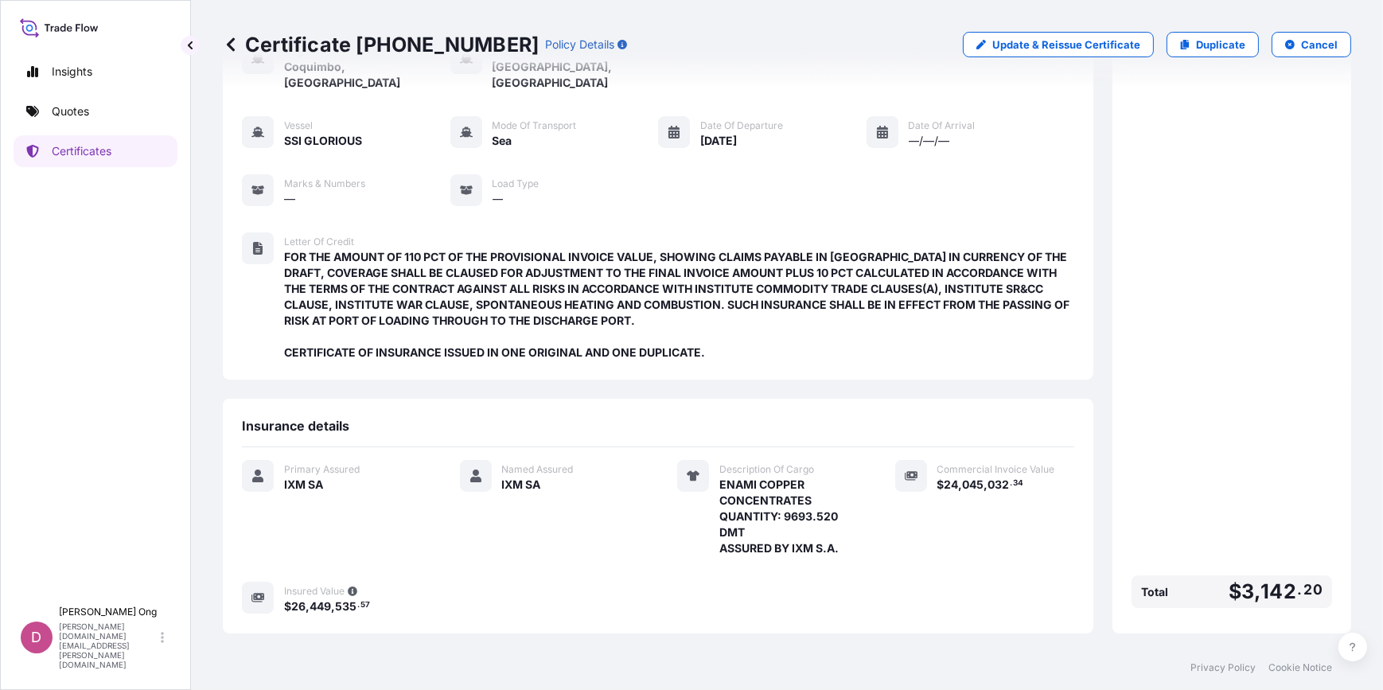
scroll to position [247, 0]
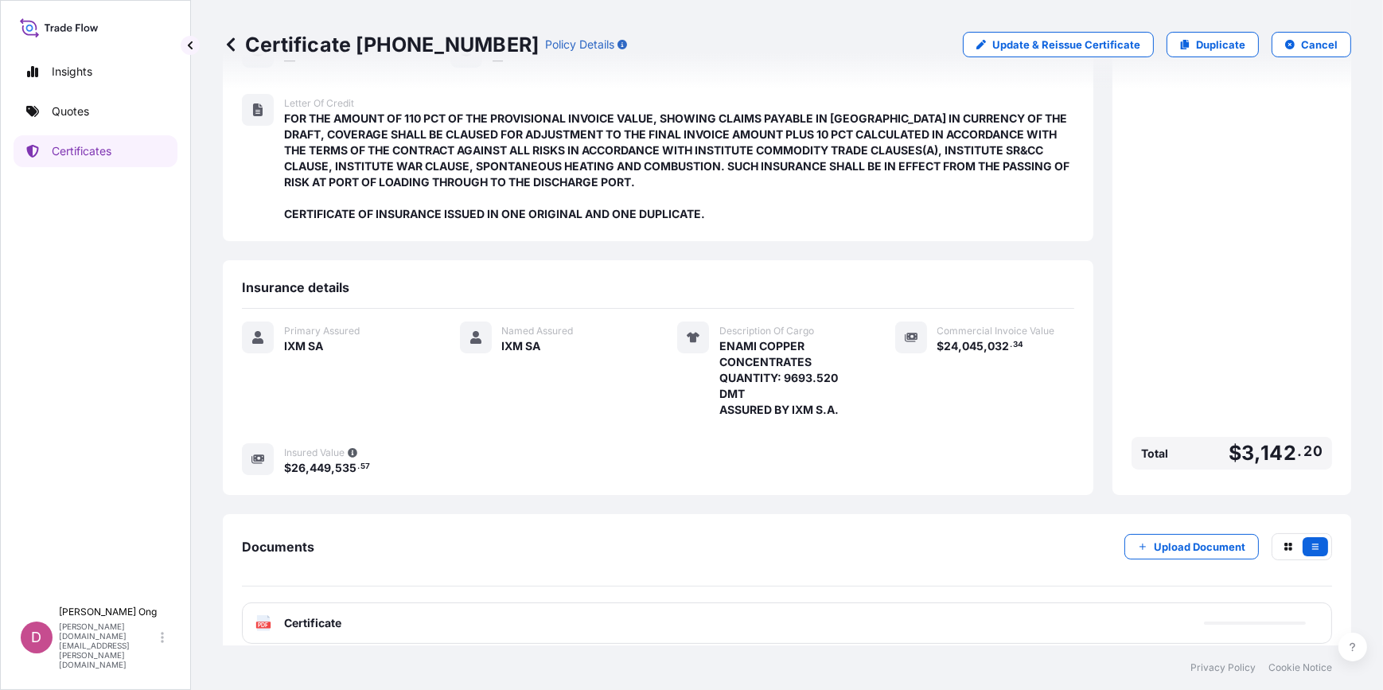
click at [565, 608] on div "PDF Certificate" at bounding box center [787, 622] width 1090 height 41
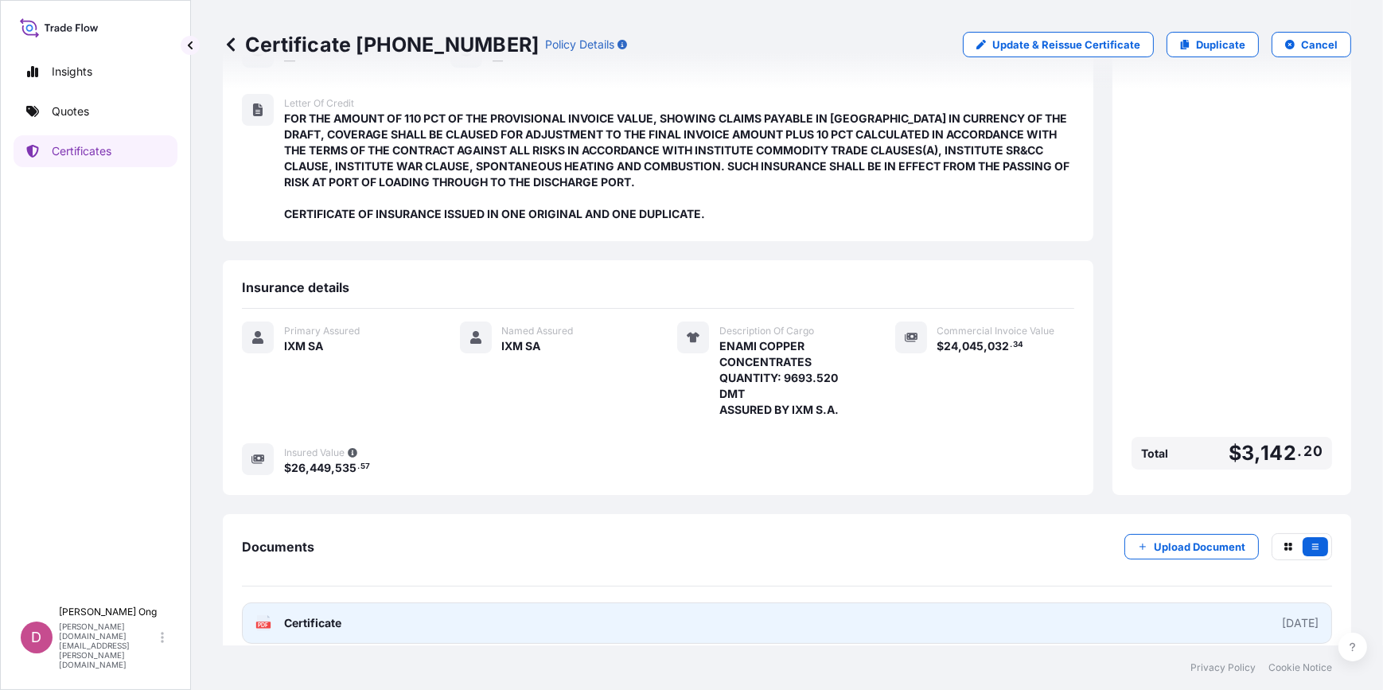
click at [565, 608] on link "PDF Certificate [DATE]" at bounding box center [787, 622] width 1090 height 41
